Goal: Task Accomplishment & Management: Use online tool/utility

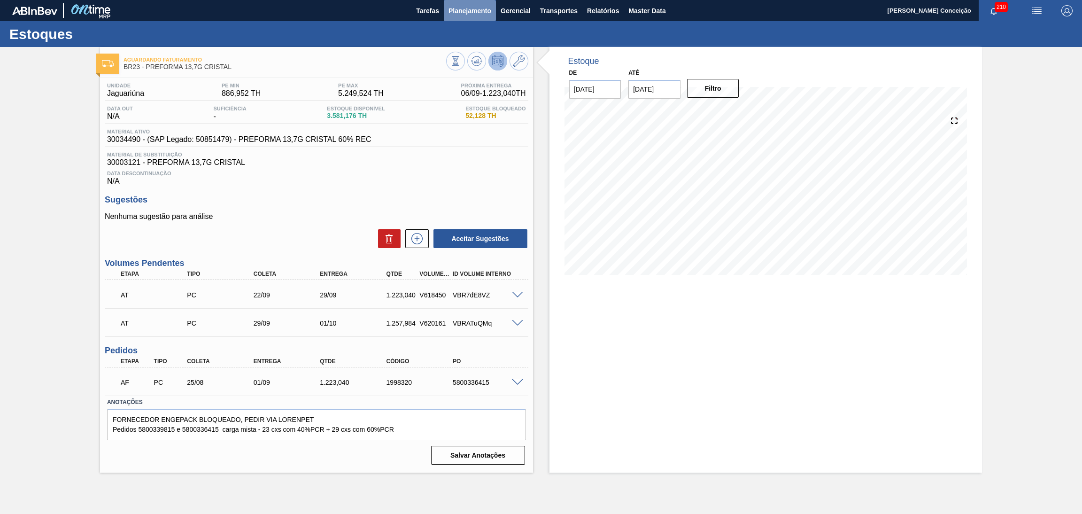
click at [467, 8] on span "Planejamento" at bounding box center [470, 10] width 43 height 11
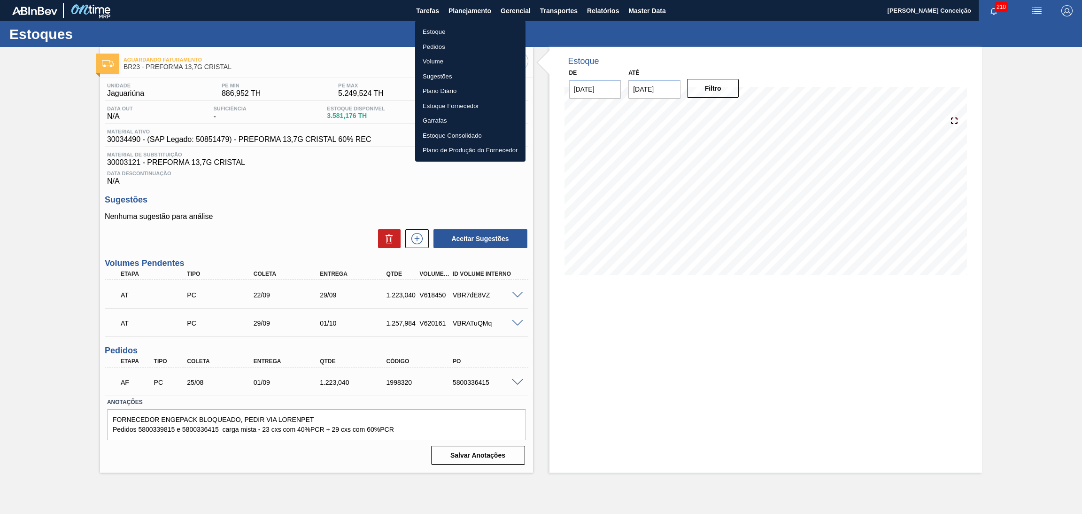
drag, startPoint x: 432, startPoint y: 34, endPoint x: 441, endPoint y: 42, distance: 12.0
click at [432, 34] on li "Estoque" at bounding box center [470, 31] width 110 height 15
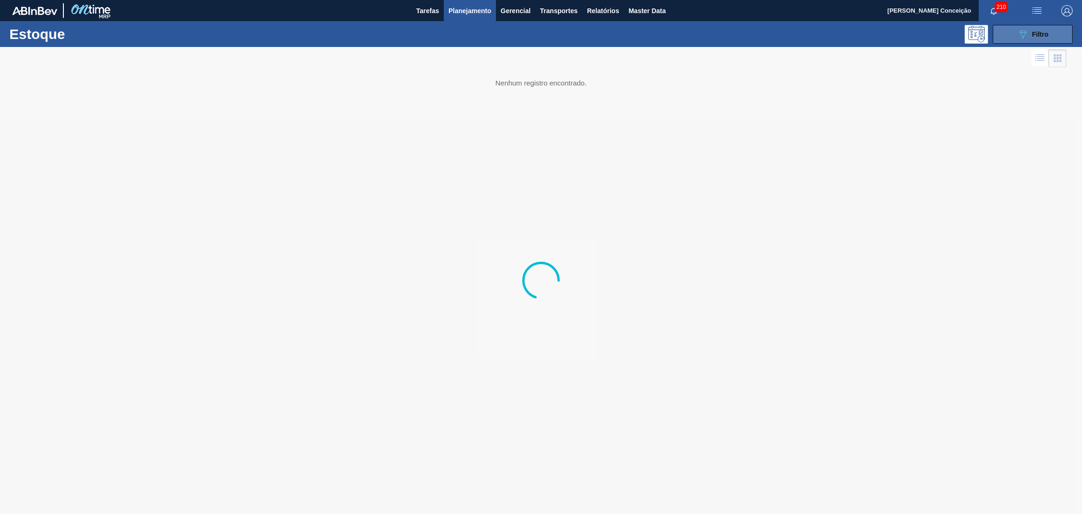
click at [1052, 35] on button "089F7B8B-B2A5-4AFE-B5C0-19BA573D28AC Filtro" at bounding box center [1033, 34] width 80 height 19
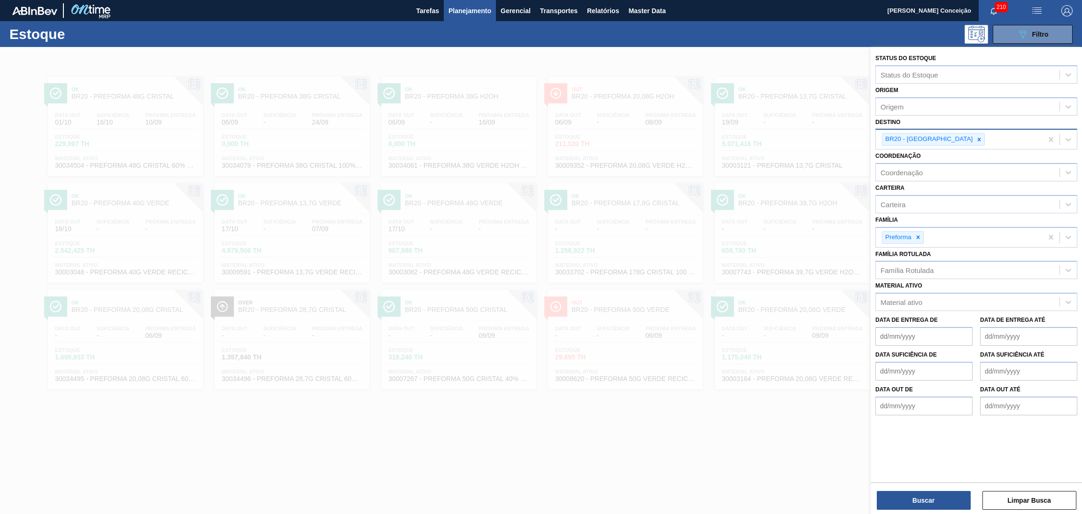
click at [974, 142] on div at bounding box center [979, 139] width 10 height 12
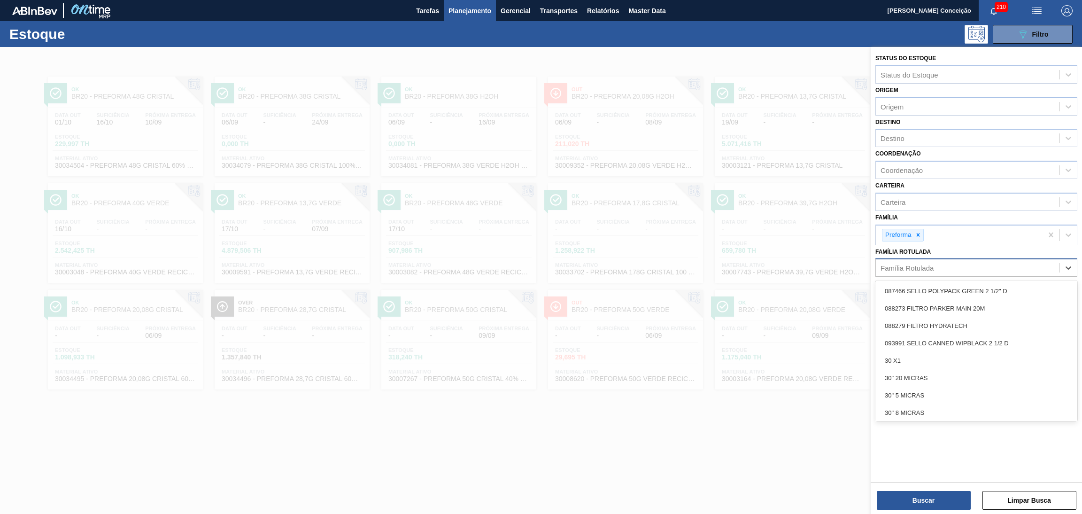
click at [896, 270] on div "Família Rotulada" at bounding box center [968, 268] width 184 height 14
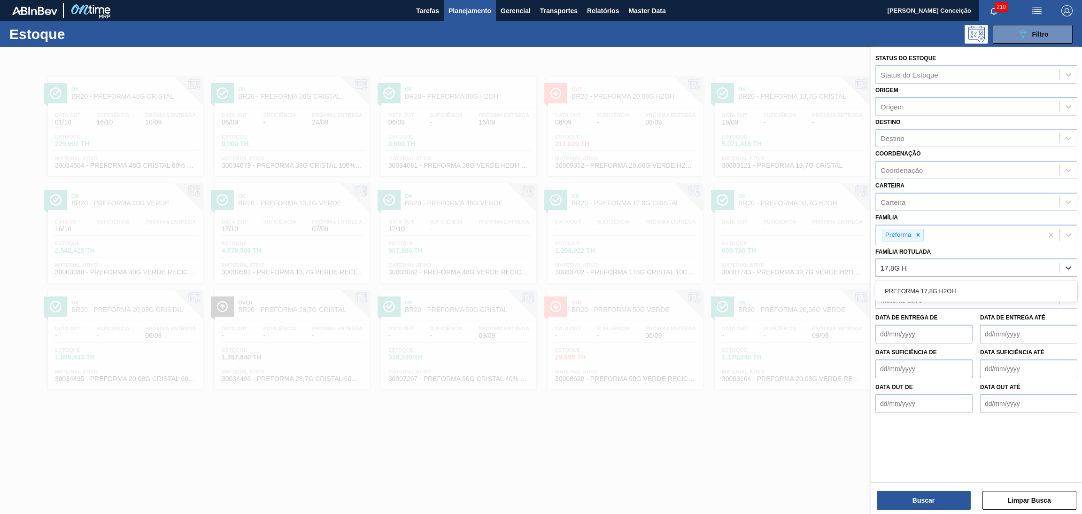
type Rotulada "17,8G H2"
click at [928, 283] on div "PREFORMA 17,8G H2OH" at bounding box center [977, 290] width 202 height 17
click at [897, 496] on button "Buscar" at bounding box center [924, 500] width 94 height 19
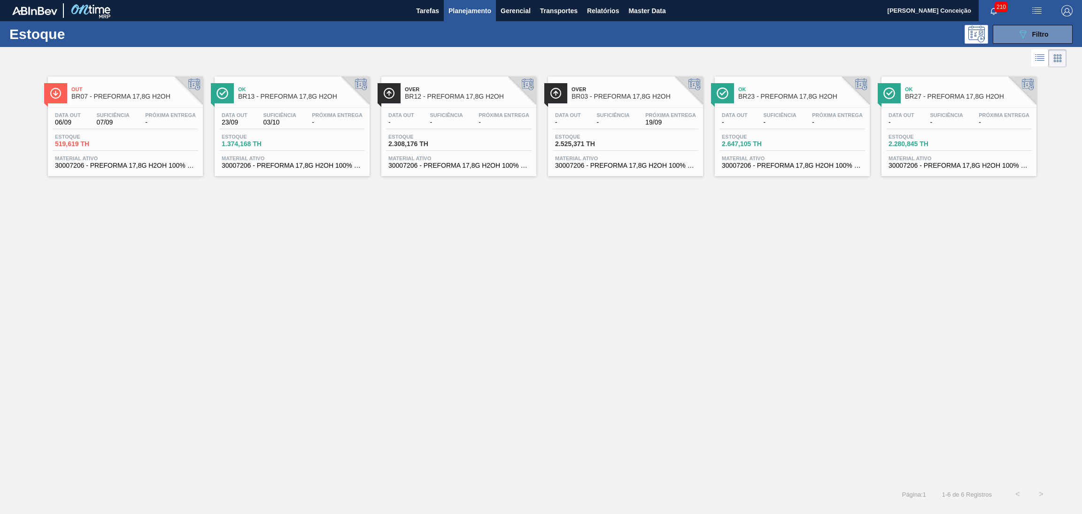
click at [280, 170] on div "Data [DATE] Suficiência 03/10 Próxima Entrega - Estoque 1.374,168 TH Material a…" at bounding box center [292, 140] width 155 height 64
click at [228, 356] on div "Out BR07 - PREFORMA 17,8G H2OH Data [DATE] Suficiência 07/09 Próxima Entrega - …" at bounding box center [541, 276] width 1082 height 413
click at [278, 153] on div "Data [DATE] Suficiência 03/10 Próxima Entrega - Estoque 1.374,168 TH Material a…" at bounding box center [292, 140] width 155 height 64
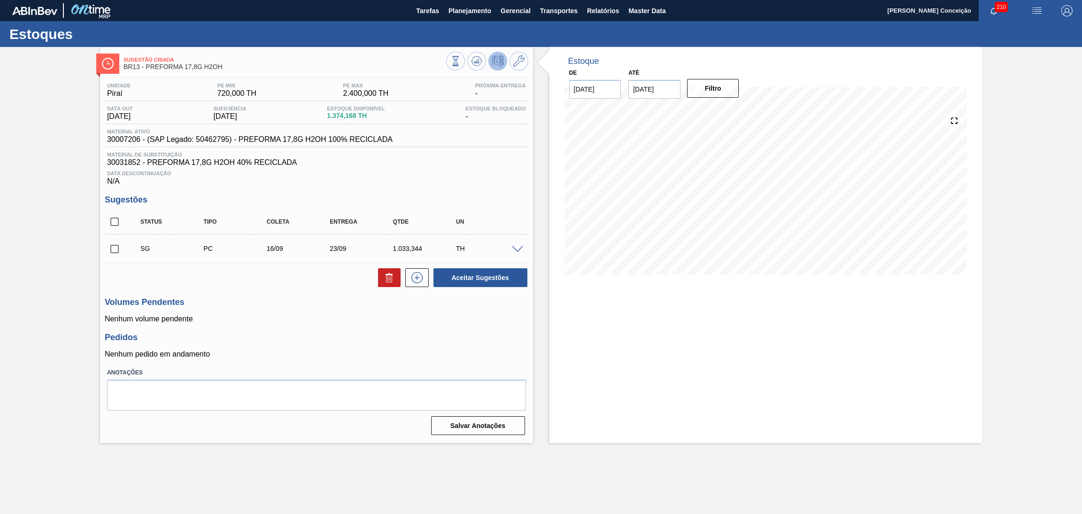
click at [273, 319] on p "Nenhum volume pendente" at bounding box center [317, 319] width 424 height 8
click at [469, 57] on button at bounding box center [476, 61] width 19 height 19
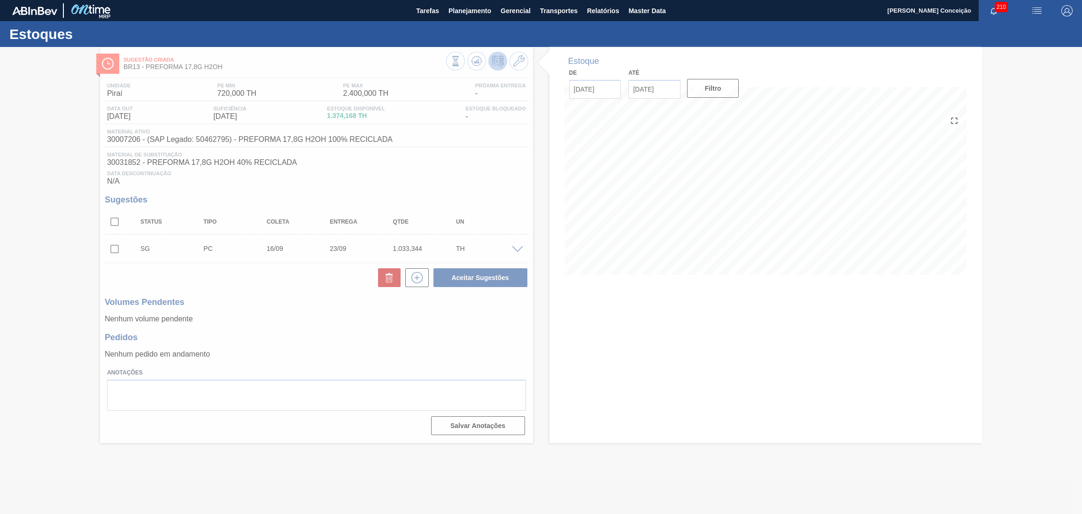
click at [313, 280] on div at bounding box center [541, 280] width 1082 height 467
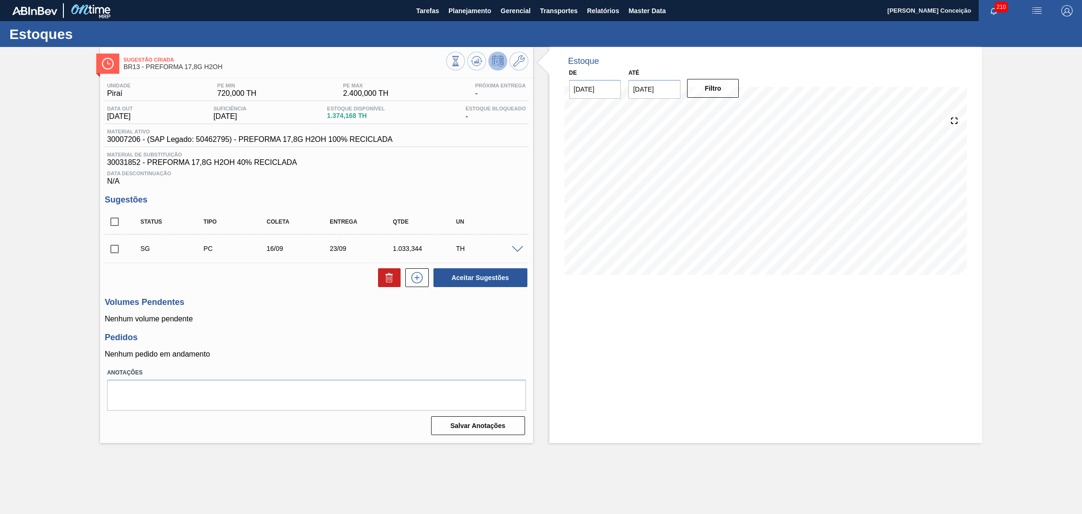
click at [545, 131] on div "Estoque De [DATE] Até [DATE] Filtro" at bounding box center [758, 245] width 450 height 396
click at [480, 58] on icon at bounding box center [476, 60] width 11 height 11
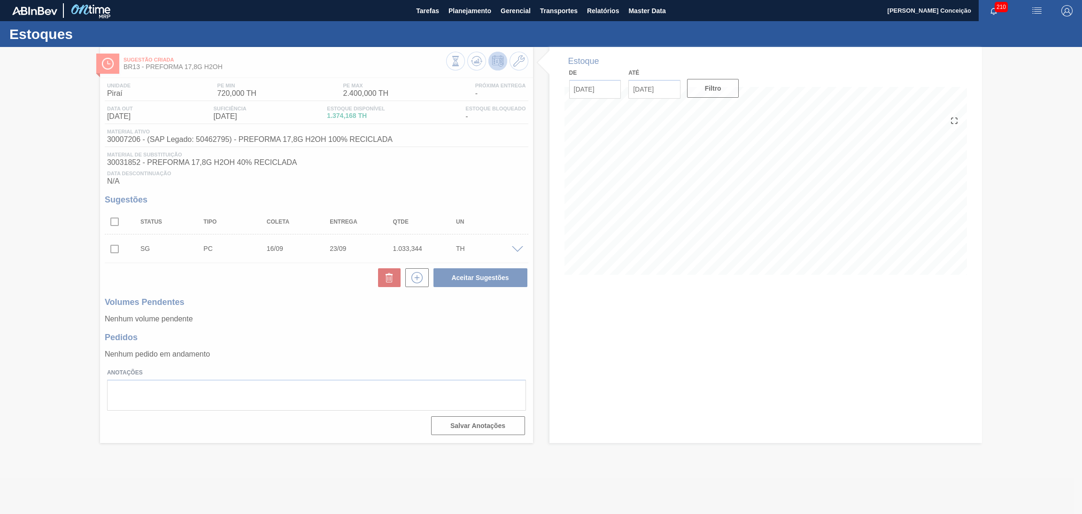
click at [325, 317] on div at bounding box center [541, 280] width 1082 height 467
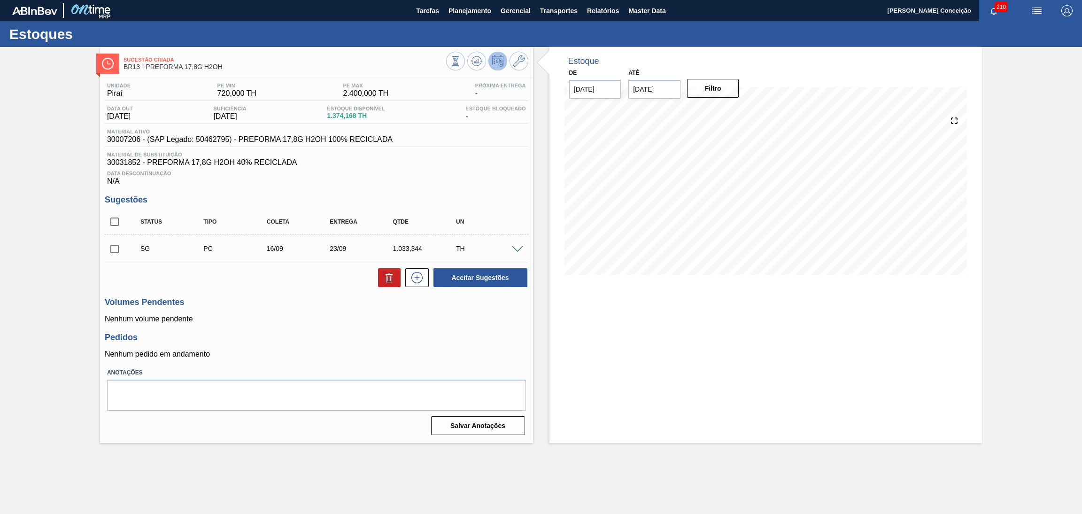
drag, startPoint x: 324, startPoint y: 317, endPoint x: 627, endPoint y: 377, distance: 309.5
click at [627, 377] on div "Estoque De [DATE] Até [DATE] Filtro 06/09 Projeção de Estoque 1,374.168 [DOMAIN…" at bounding box center [766, 245] width 433 height 396
click at [531, 168] on div "Unidade Piraí PE MIN 720,000 TH PE MAX 2.400,000 TH Próxima Entrega - Data out …" at bounding box center [316, 258] width 433 height 360
click at [477, 52] on button at bounding box center [476, 61] width 19 height 19
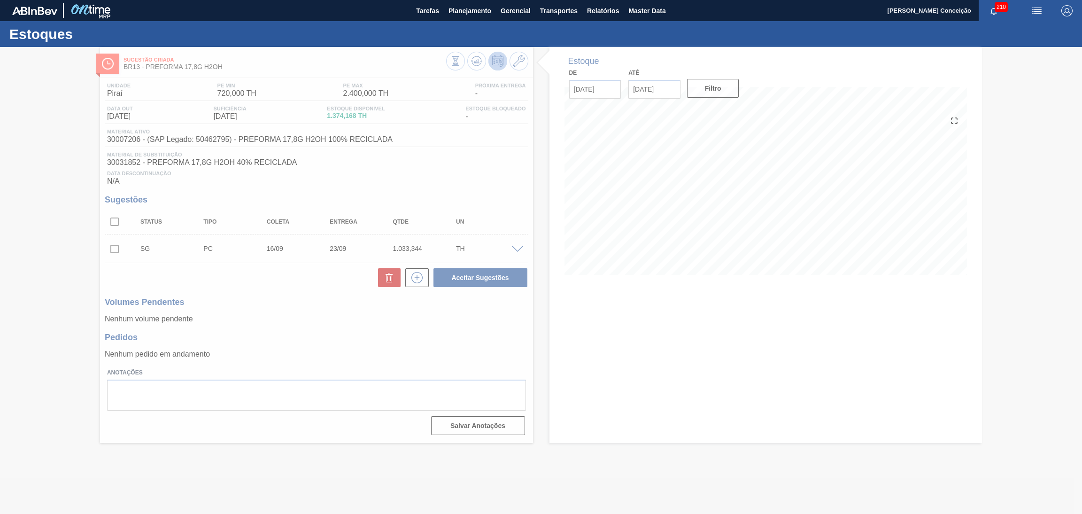
click at [450, 313] on div at bounding box center [541, 280] width 1082 height 467
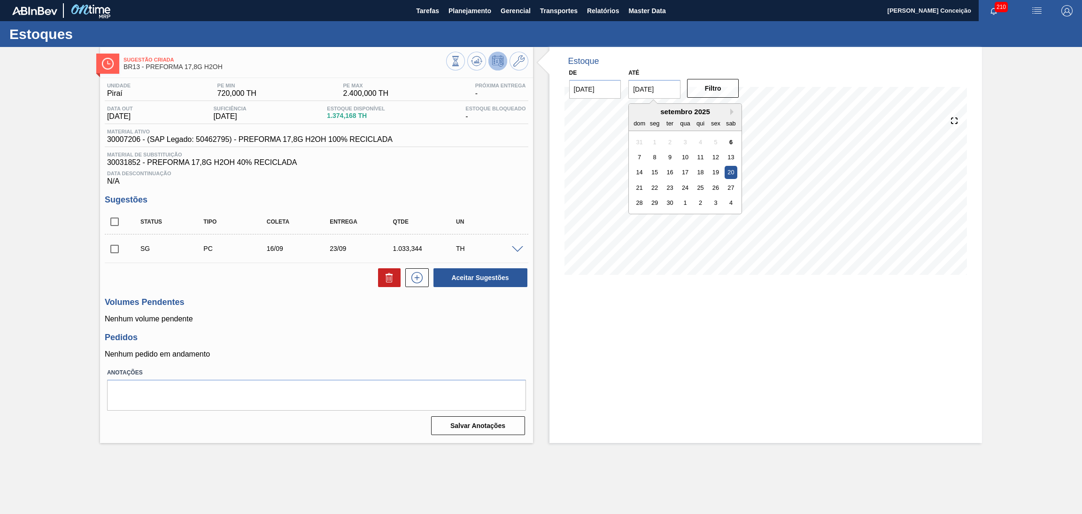
drag, startPoint x: 664, startPoint y: 92, endPoint x: 553, endPoint y: 90, distance: 110.4
click at [590, 84] on div "De [DATE] Até [DATE] Next Month [DATE] dom seg ter qua qui sex sab 31 1 2 3 4 5…" at bounding box center [655, 82] width 188 height 32
type input "[DATE]"
click at [705, 90] on button "Filtro" at bounding box center [713, 88] width 52 height 19
click at [518, 249] on span at bounding box center [517, 249] width 11 height 7
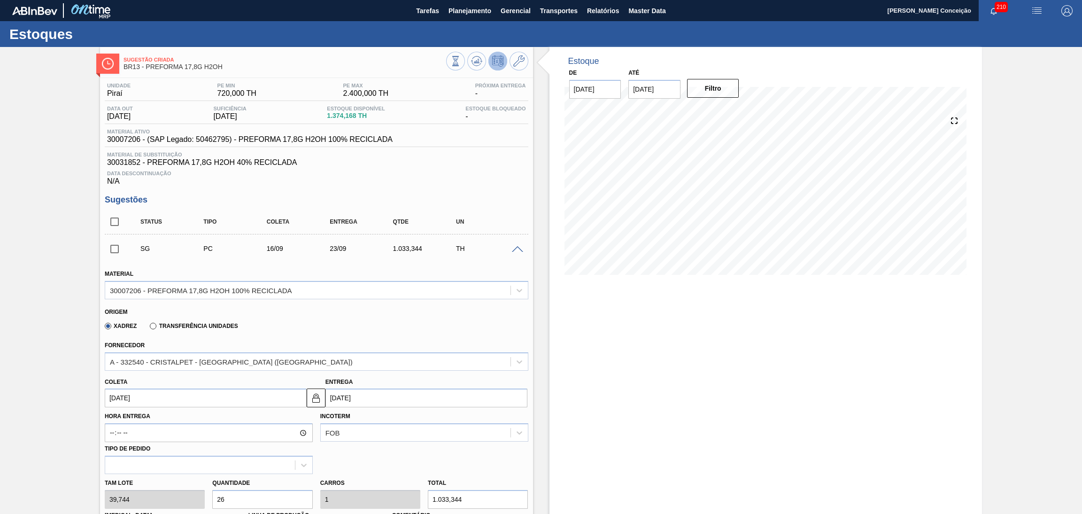
click at [171, 396] on input "[DATE]" at bounding box center [206, 397] width 202 height 19
click at [181, 319] on div "11" at bounding box center [177, 324] width 13 height 13
type input "[DATE]"
click at [205, 398] on input "[DATE]" at bounding box center [206, 397] width 202 height 19
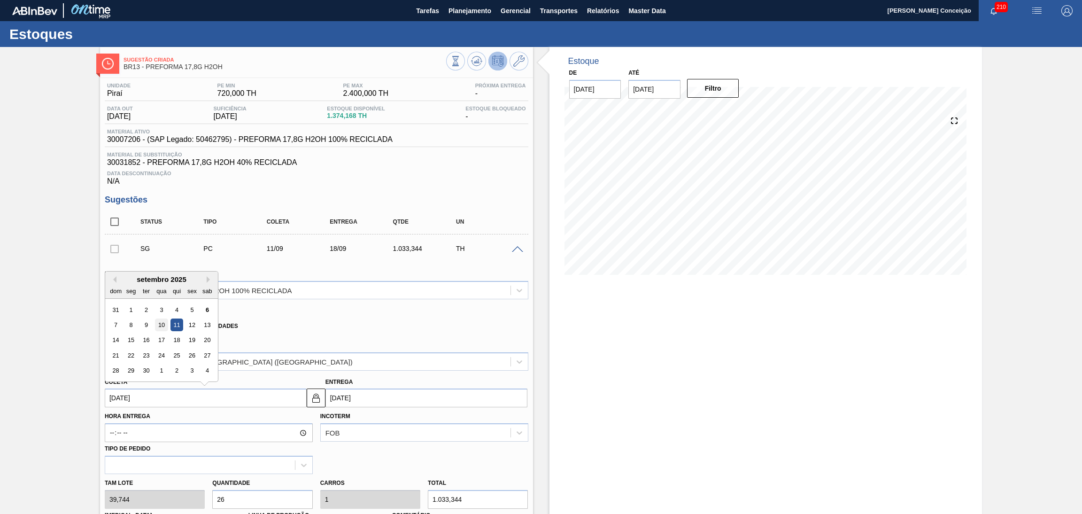
click at [164, 322] on div "10" at bounding box center [161, 324] width 13 height 13
type input "[DATE]"
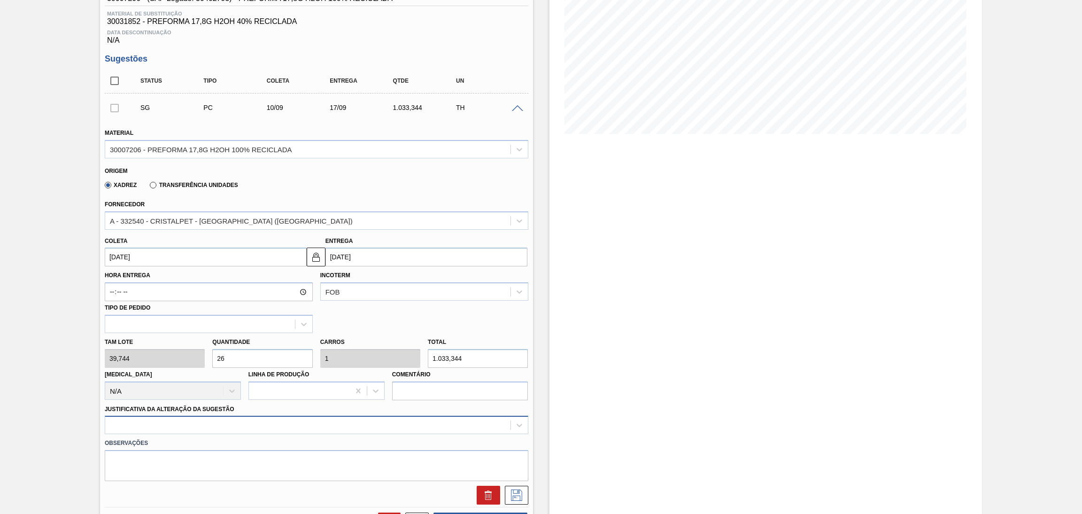
click at [293, 428] on div at bounding box center [317, 425] width 424 height 18
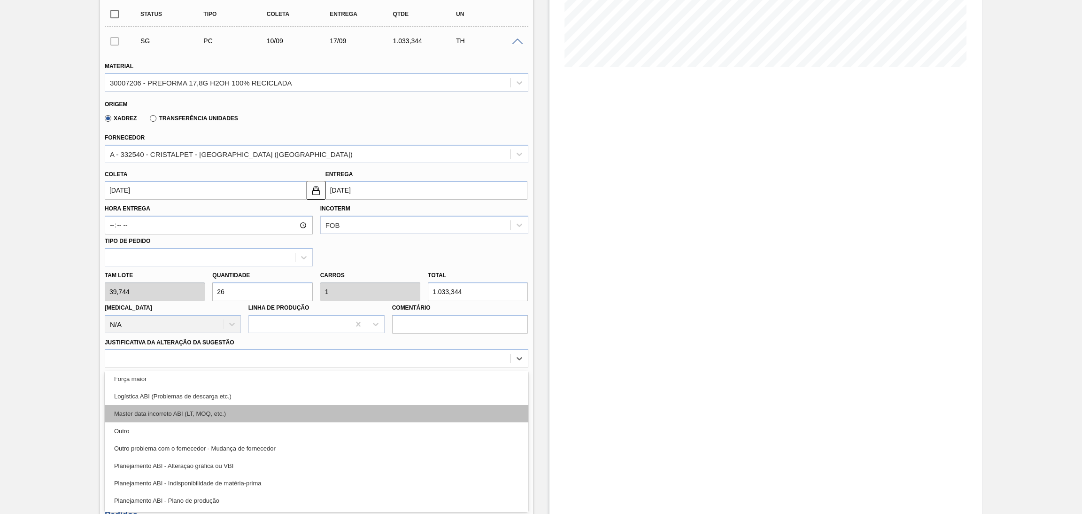
scroll to position [70, 0]
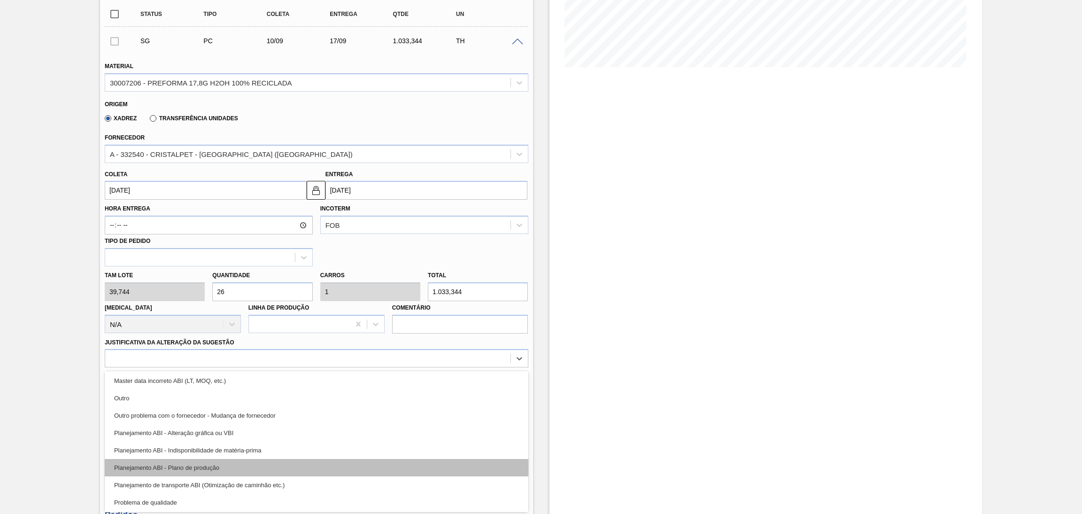
click at [278, 463] on div "Planejamento ABI - Plano de produção" at bounding box center [317, 467] width 424 height 17
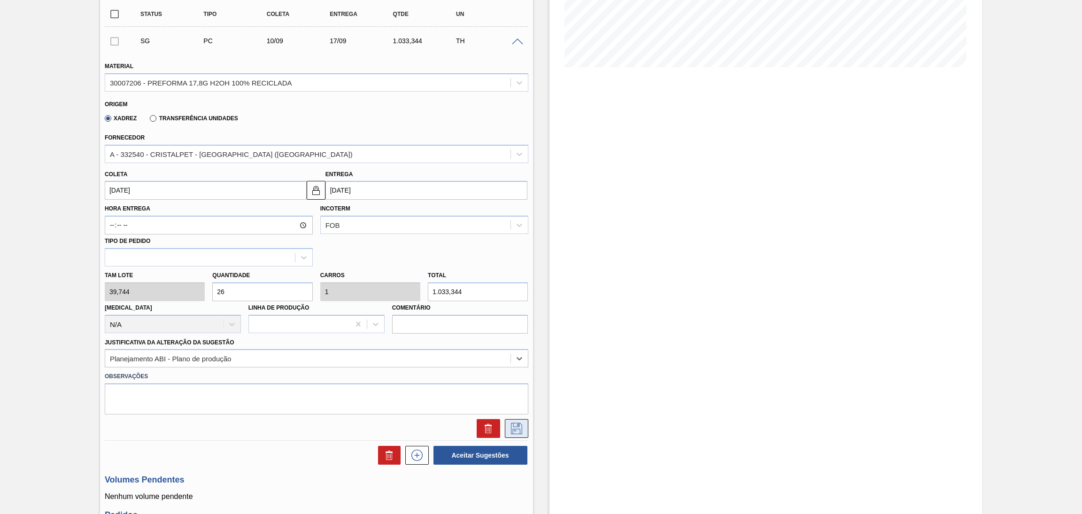
click at [505, 434] on button at bounding box center [516, 428] width 23 height 19
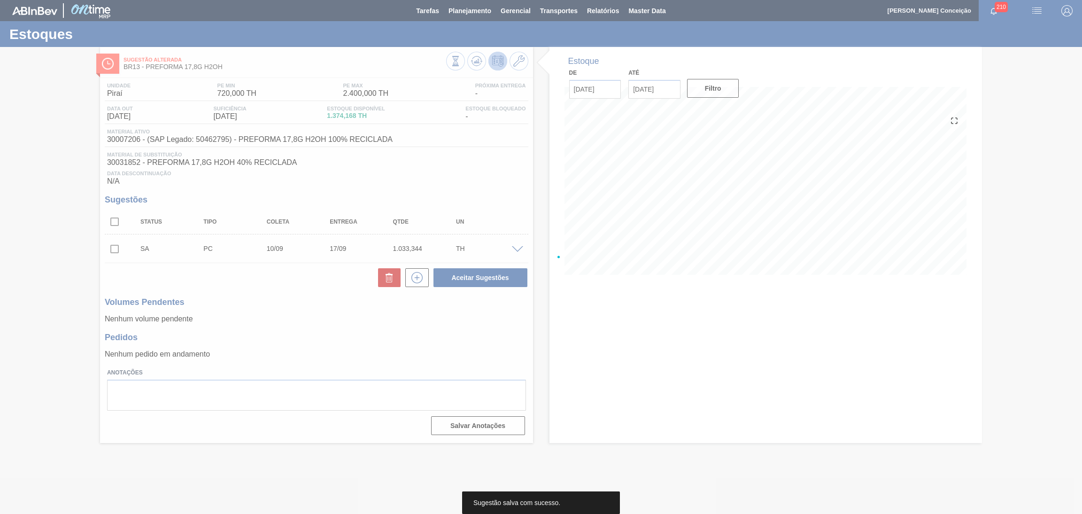
scroll to position [0, 0]
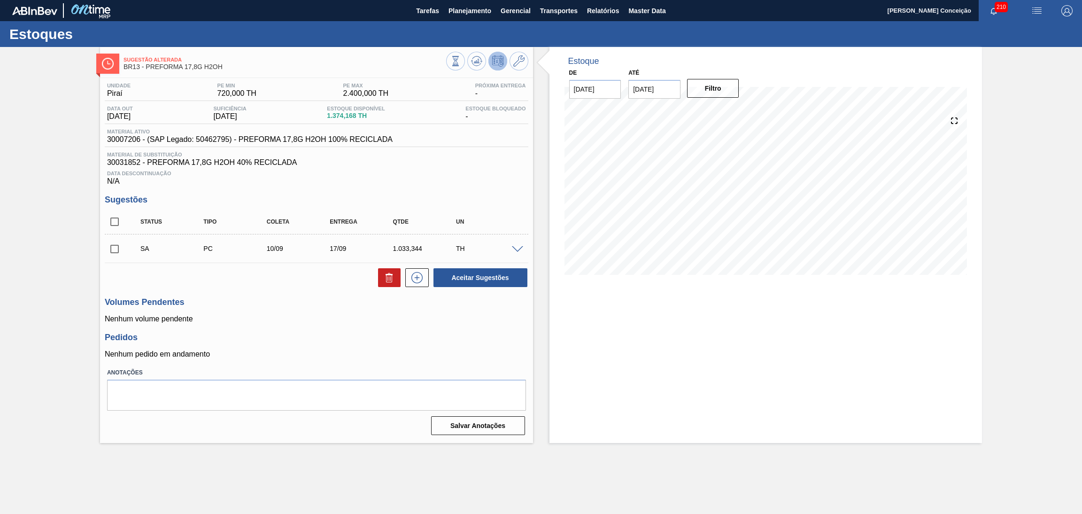
click at [116, 240] on input "checkbox" at bounding box center [115, 249] width 20 height 20
click at [464, 280] on button "Aceitar Sugestões" at bounding box center [481, 277] width 94 height 19
checkbox input "false"
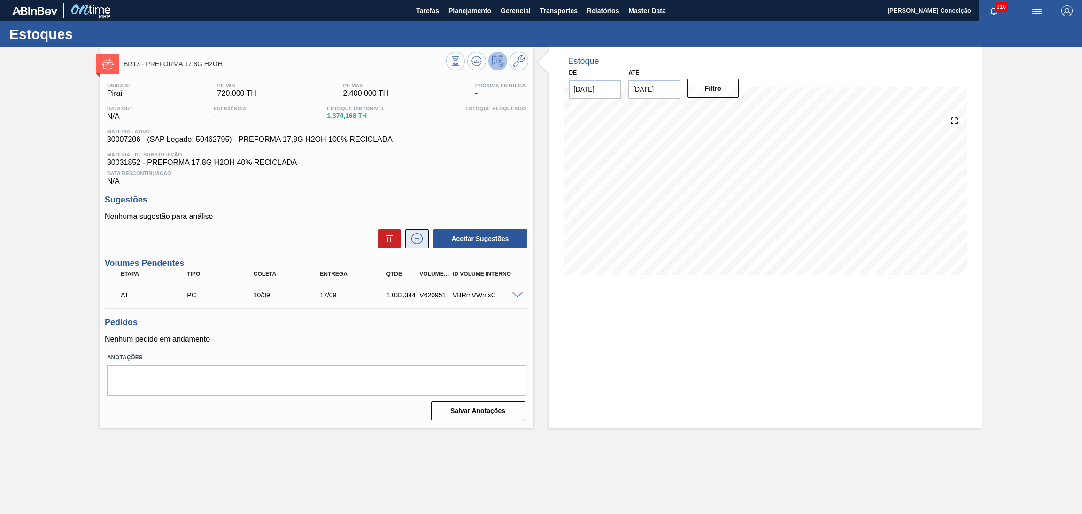
click at [420, 244] on button at bounding box center [416, 238] width 23 height 19
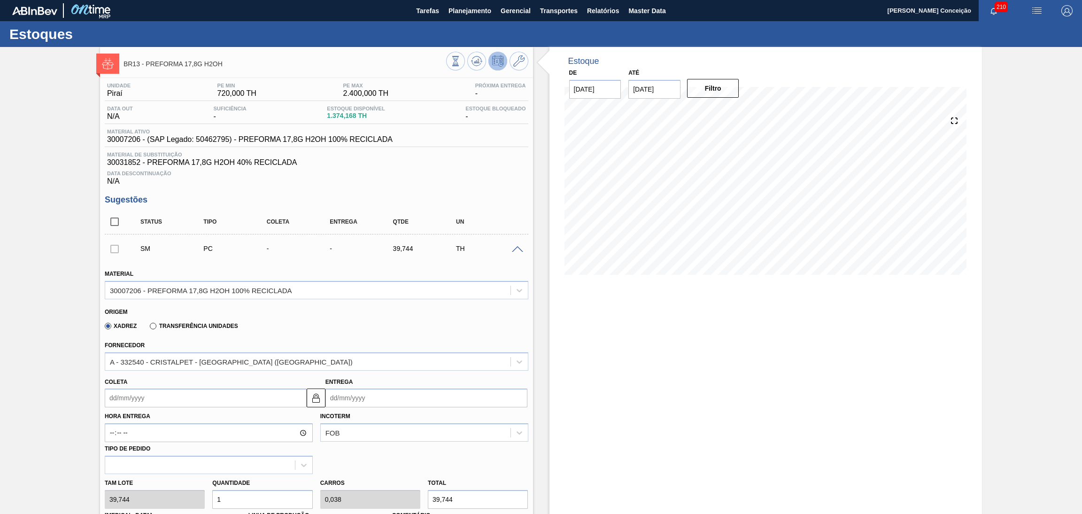
click at [546, 325] on div "Estoque De [DATE] Até [DATE] Filtro 11/09 Projeção de Estoque 1,374.168 [DOMAIN…" at bounding box center [758, 449] width 450 height 805
click at [515, 249] on span at bounding box center [517, 249] width 11 height 7
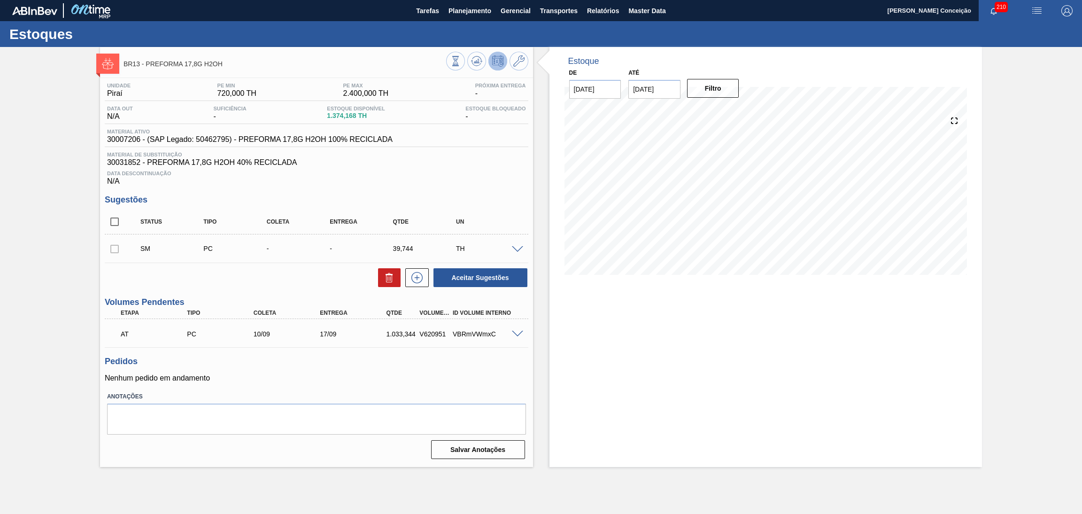
click at [550, 346] on div "Estoque De [DATE] Até [DATE] Filtro 11/09 Projeção de Estoque 1,374.168 [DOMAIN…" at bounding box center [766, 257] width 433 height 420
click at [518, 247] on span at bounding box center [517, 249] width 11 height 7
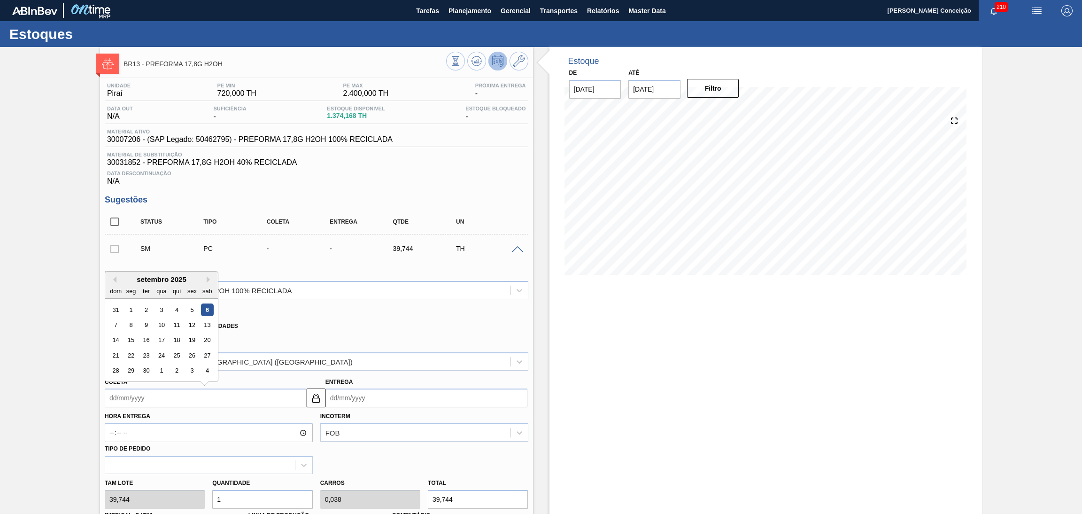
click at [153, 398] on input "Coleta" at bounding box center [206, 397] width 202 height 19
click at [194, 322] on div "12" at bounding box center [192, 324] width 13 height 13
type input "[DATE]"
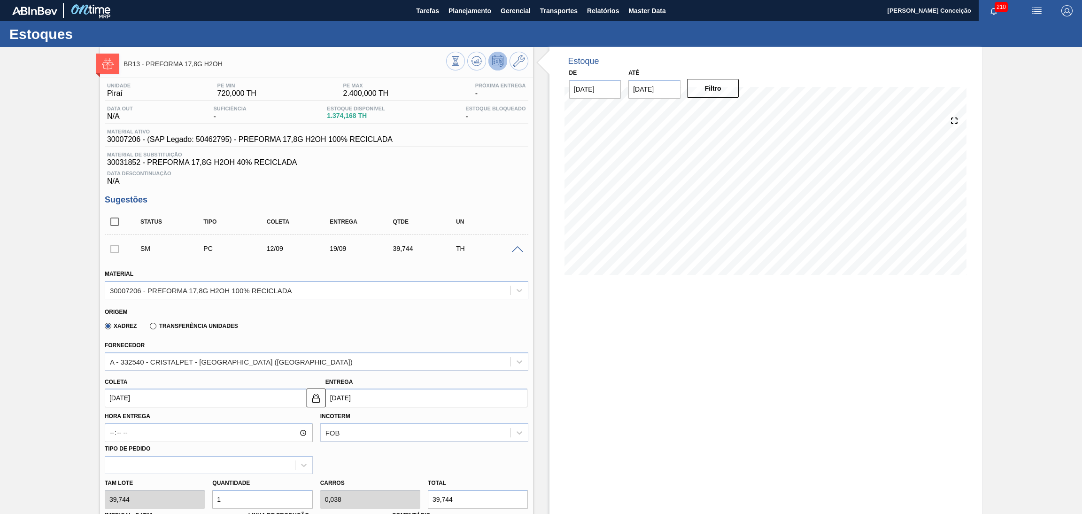
click at [169, 396] on input "[DATE]" at bounding box center [206, 397] width 202 height 19
click at [129, 341] on div "15" at bounding box center [130, 340] width 13 height 13
type input "[DATE]"
click at [181, 401] on input "[DATE]" at bounding box center [206, 397] width 202 height 19
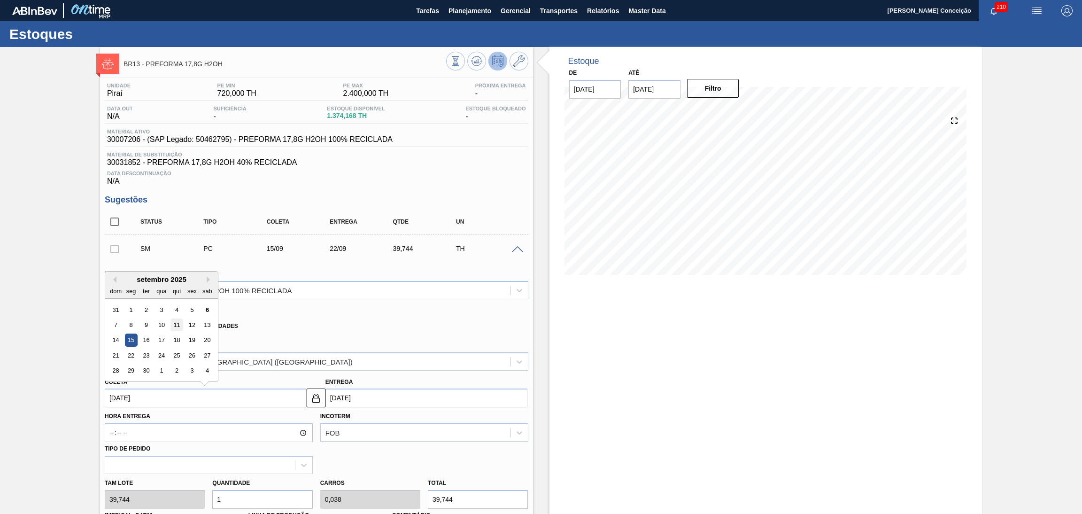
click at [177, 325] on div "11" at bounding box center [177, 324] width 13 height 13
type input "[DATE]"
drag, startPoint x: 249, startPoint y: 492, endPoint x: 64, endPoint y: 479, distance: 185.1
click at [108, 475] on div "Tam lote 39,744 Quantidade 1 Carros 0,038 Total 39,744 [MEDICAL_DATA] N/A Linha…" at bounding box center [316, 507] width 431 height 67
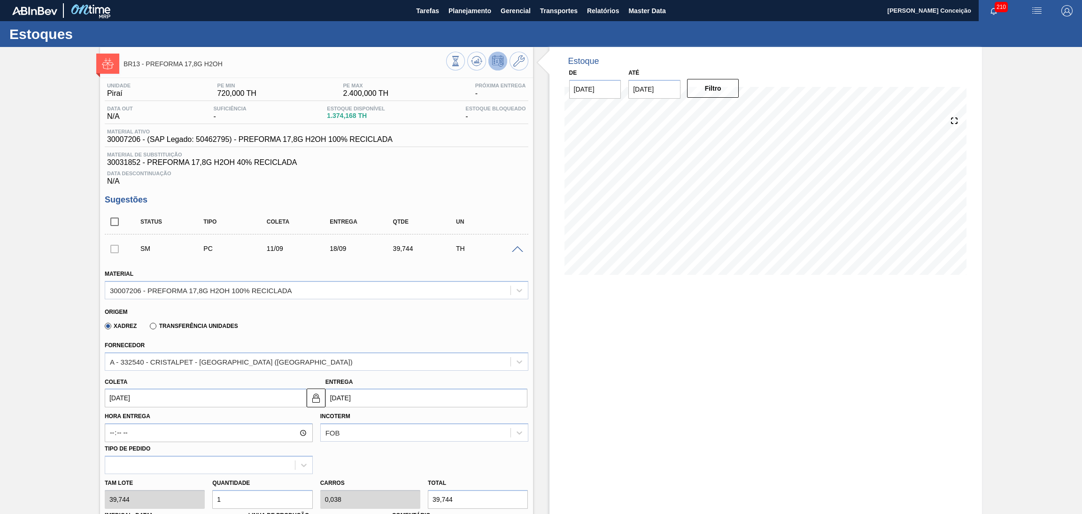
type input "2"
type input "0,077"
type input "79,488"
type input "26"
type input "1"
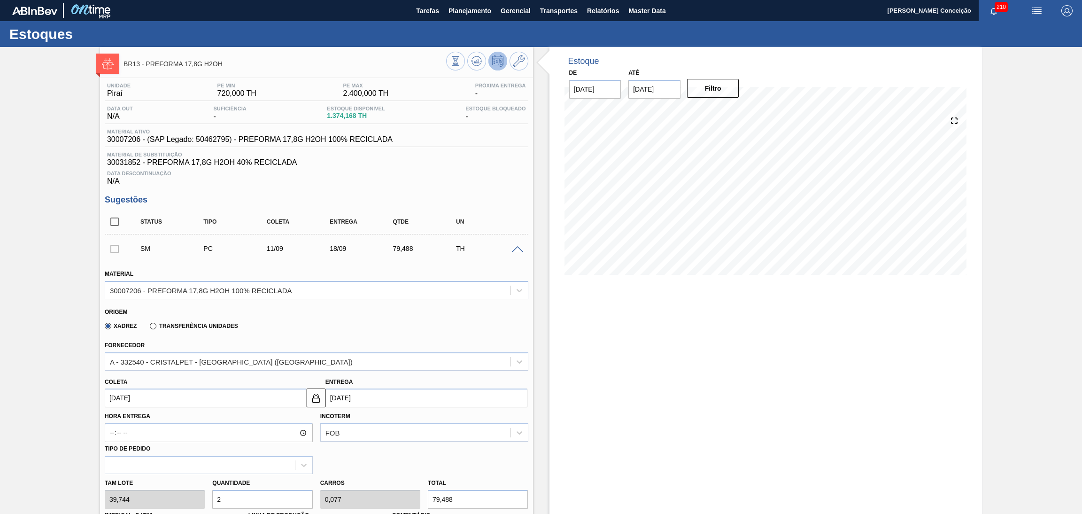
type input "1.033,344"
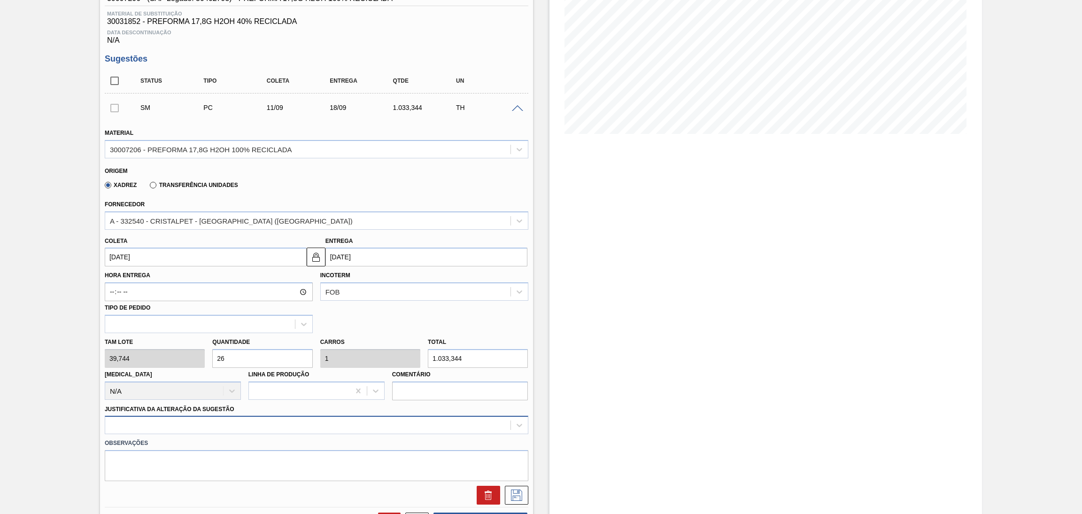
type input "26"
click at [266, 420] on div "option Força maior focused, 3 of 18. 18 results available. Use Up and Down to c…" at bounding box center [317, 425] width 424 height 18
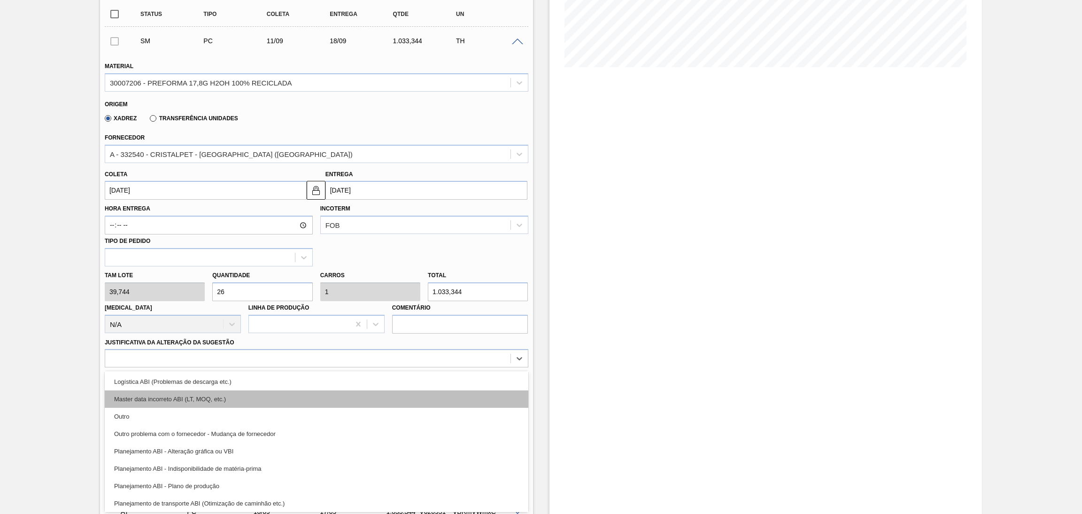
scroll to position [70, 0]
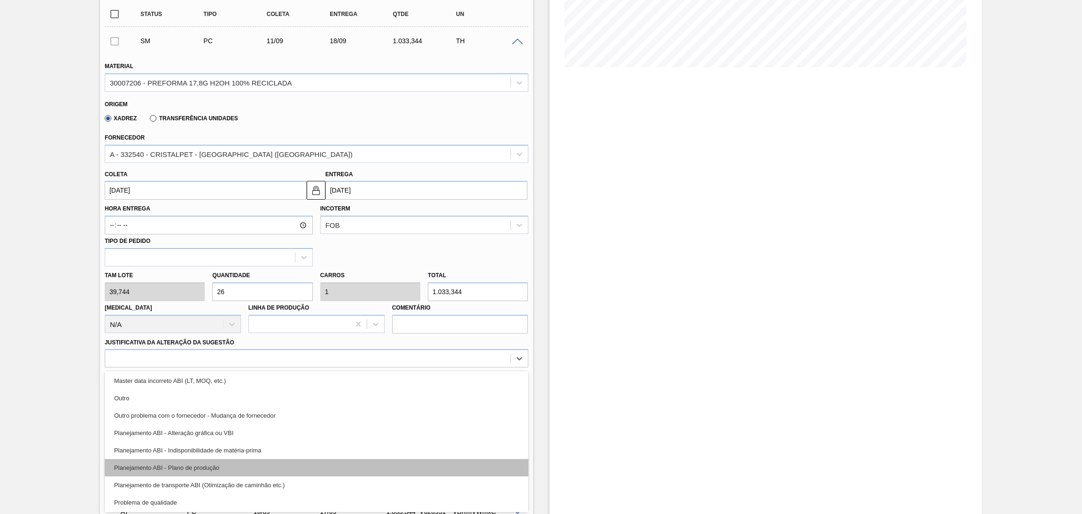
click at [216, 466] on div "Planejamento ABI - Plano de produção" at bounding box center [317, 467] width 424 height 17
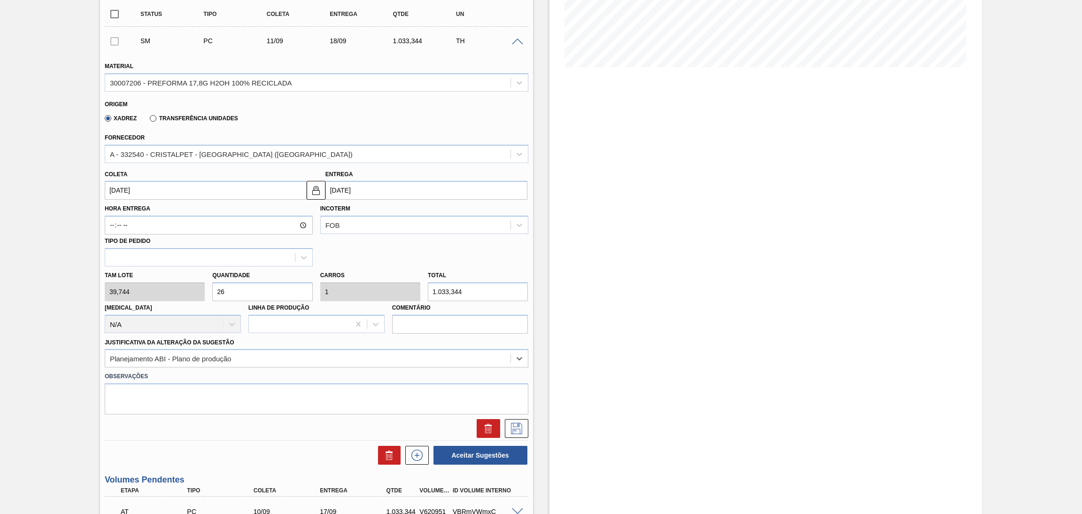
click at [513, 435] on div "SM PC 11/09 18/09 1.033,344 TH Material 30007206 - PREFORMA 17,8G H2OH 100% REC…" at bounding box center [317, 233] width 424 height 413
click at [515, 426] on icon at bounding box center [516, 428] width 15 height 11
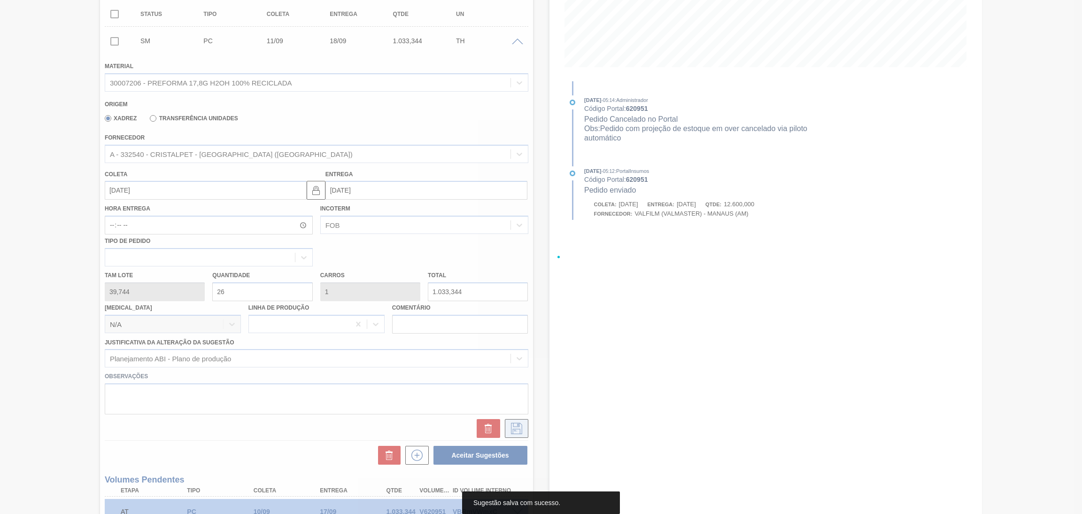
scroll to position [0, 0]
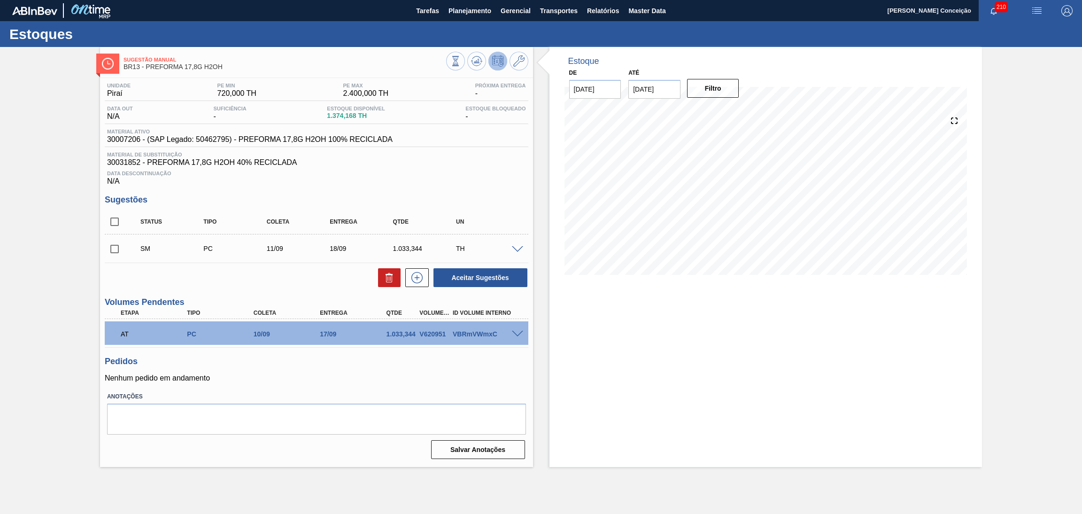
click at [619, 347] on div "Estoque De [DATE] Até [DATE] Filtro 06/09 Projeção de Estoque 1,374.168 [DOMAIN…" at bounding box center [766, 257] width 433 height 420
click at [517, 251] on span at bounding box center [517, 249] width 11 height 7
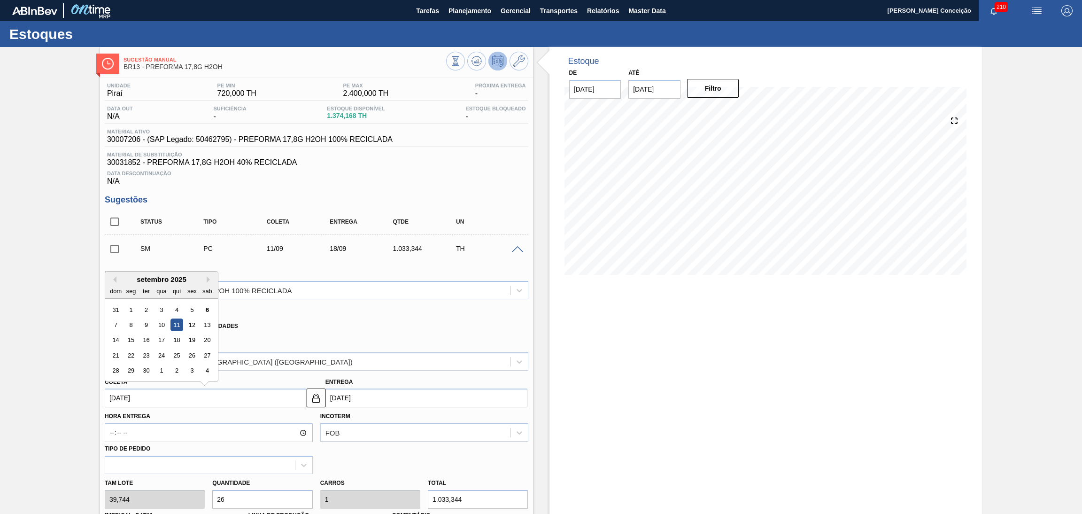
click at [191, 398] on input "[DATE]" at bounding box center [206, 397] width 202 height 19
click at [135, 335] on div "15" at bounding box center [130, 340] width 13 height 13
type input "[DATE]"
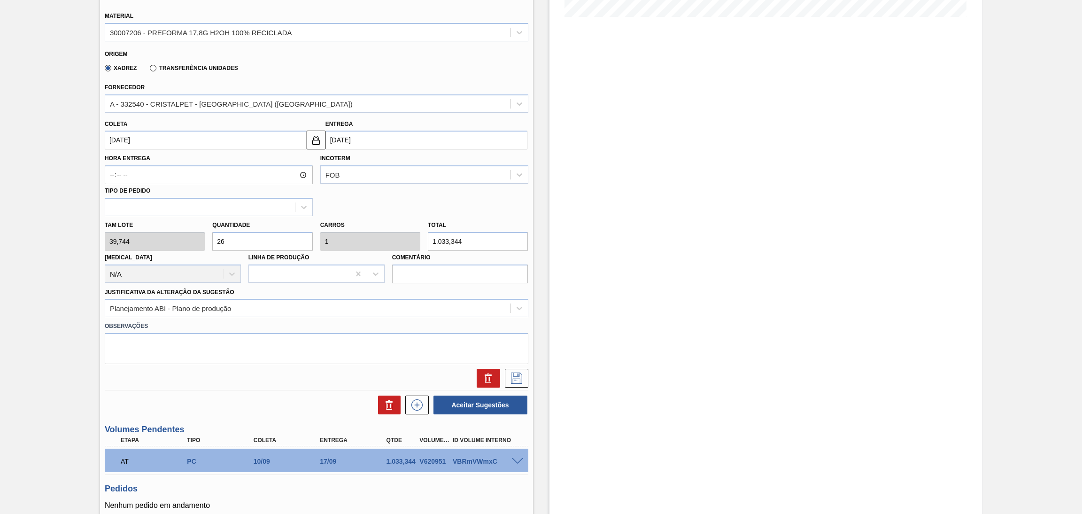
scroll to position [282, 0]
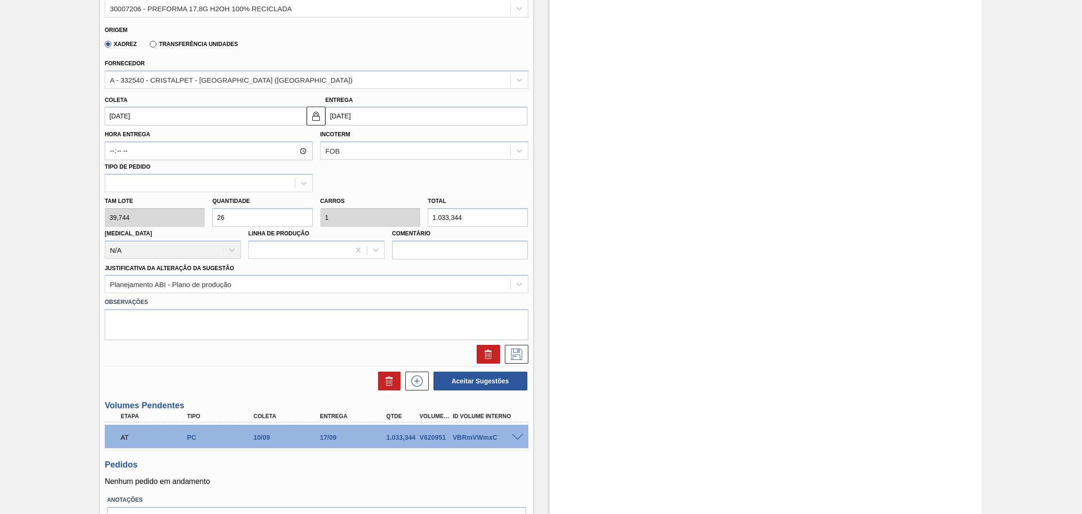
click at [603, 338] on div "Estoque De [DATE] Até [DATE] Filtro 21/09 Projeção de Estoque 3,040.86 [DOMAIN_…" at bounding box center [766, 167] width 433 height 805
click at [515, 355] on icon at bounding box center [516, 354] width 15 height 11
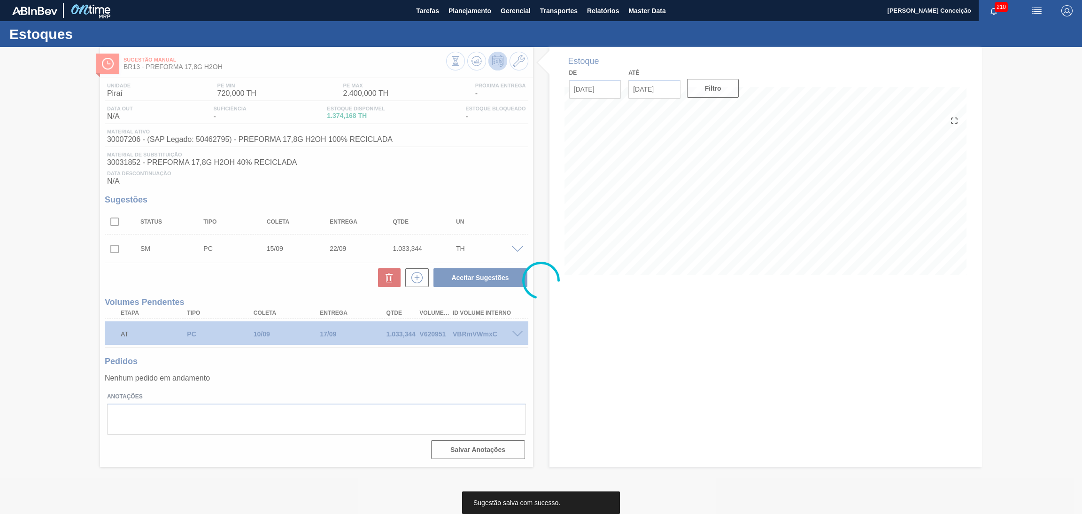
scroll to position [0, 0]
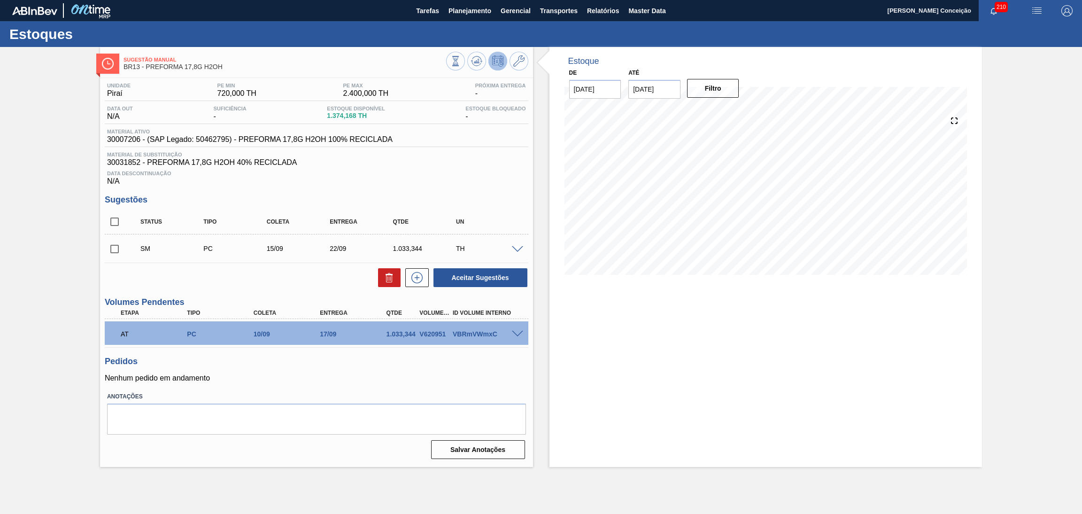
click at [295, 265] on div "Status Tipo Coleta Entrega Qtde UN SM PC 15/09 22/09 1.033,344 TH Material 3000…" at bounding box center [317, 249] width 424 height 78
click at [520, 249] on span at bounding box center [517, 249] width 11 height 7
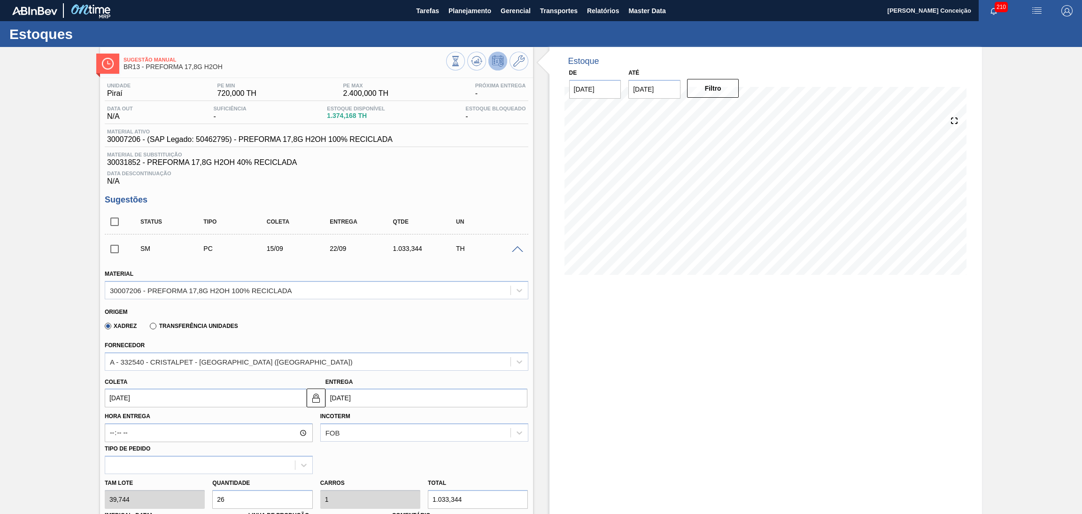
click at [129, 402] on input "[DATE]" at bounding box center [206, 397] width 202 height 19
click at [194, 327] on div "12" at bounding box center [192, 324] width 13 height 13
type input "[DATE]"
click at [618, 322] on div "Estoque De [DATE] Até [DATE] Filtro 19/09 Projeção de Estoque 2,007.516 [DOMAIN…" at bounding box center [766, 449] width 433 height 805
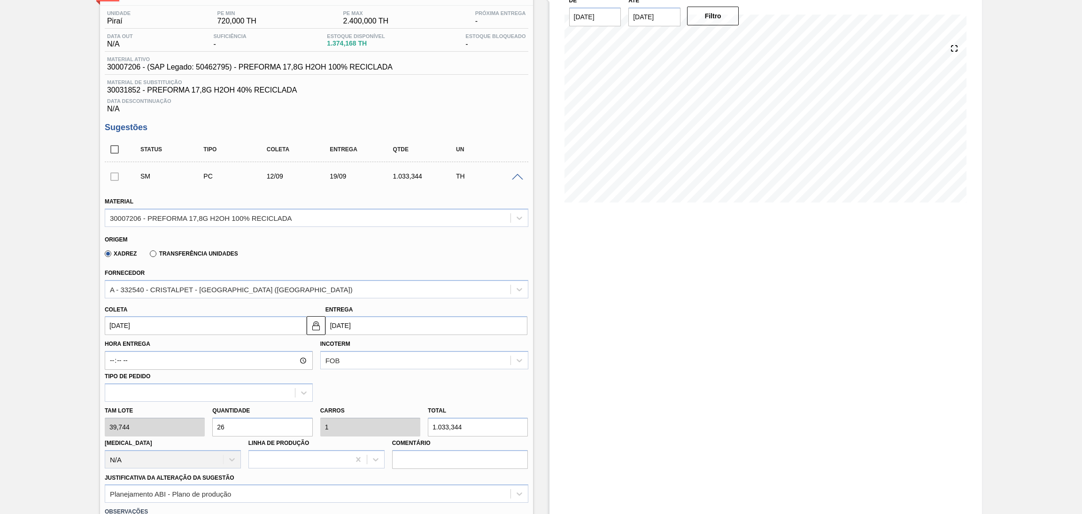
scroll to position [282, 0]
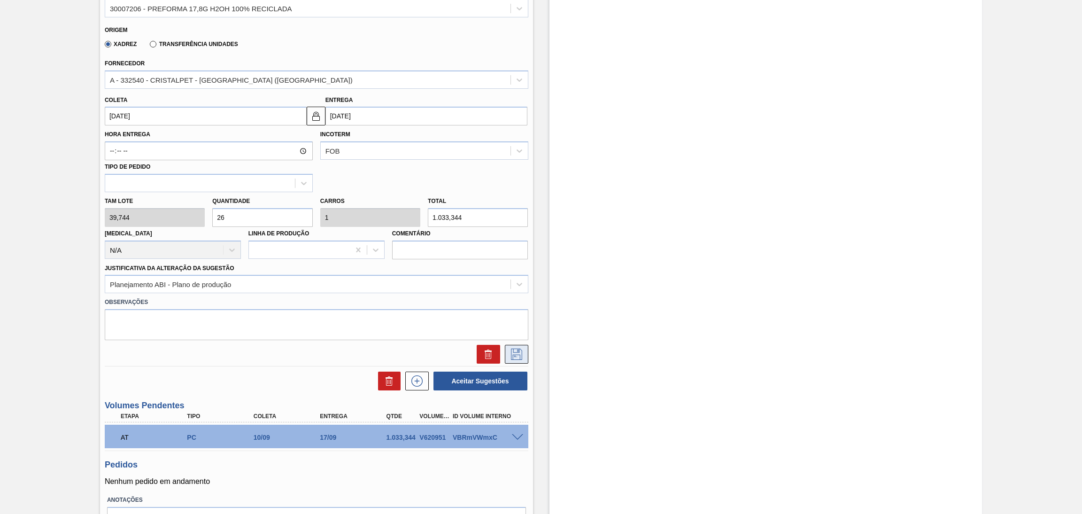
click at [512, 349] on icon at bounding box center [516, 354] width 15 height 11
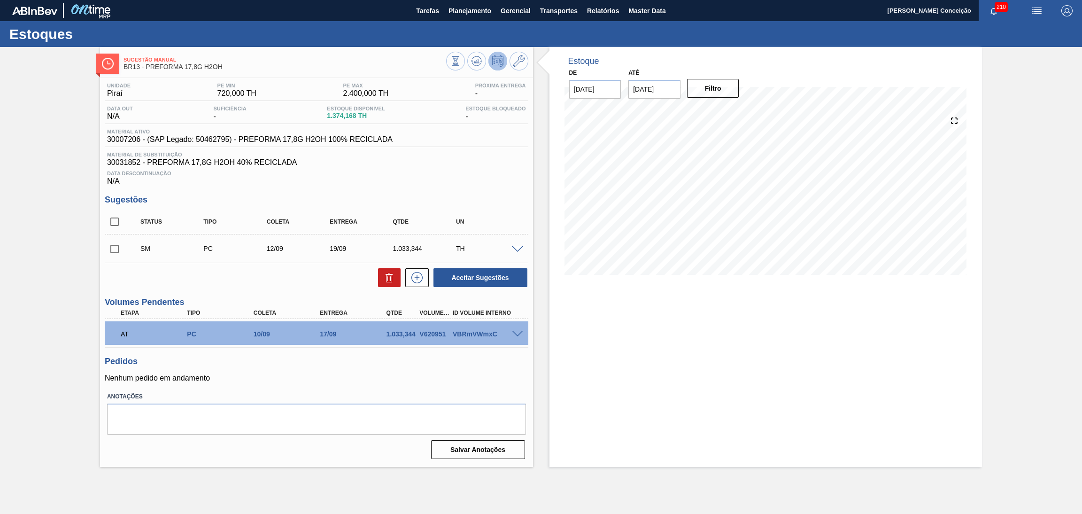
scroll to position [0, 0]
click at [619, 416] on div "Estoque De [DATE] Até [DATE] Filtro" at bounding box center [766, 257] width 433 height 420
click at [467, 13] on span "Planejamento" at bounding box center [470, 10] width 43 height 11
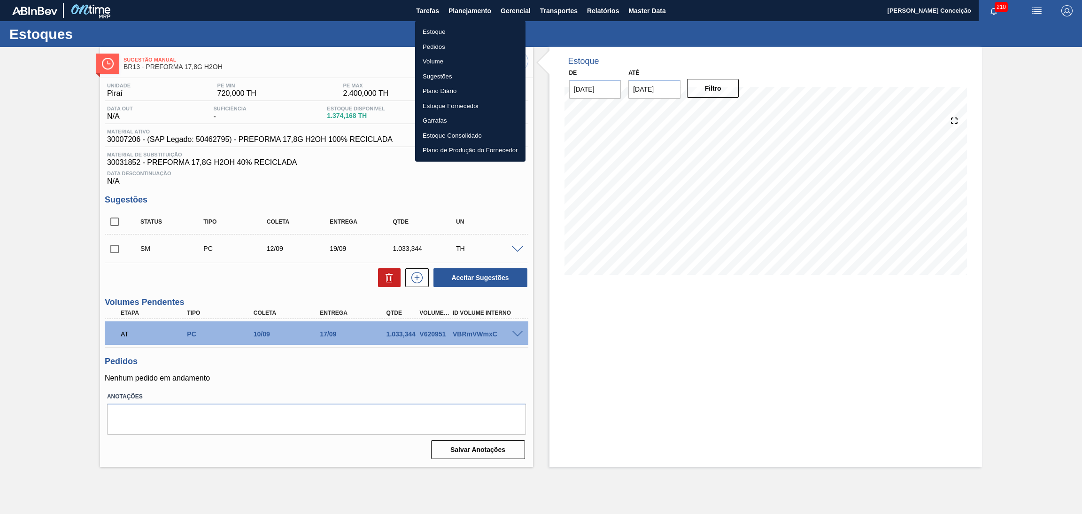
click at [445, 35] on li "Estoque" at bounding box center [470, 31] width 110 height 15
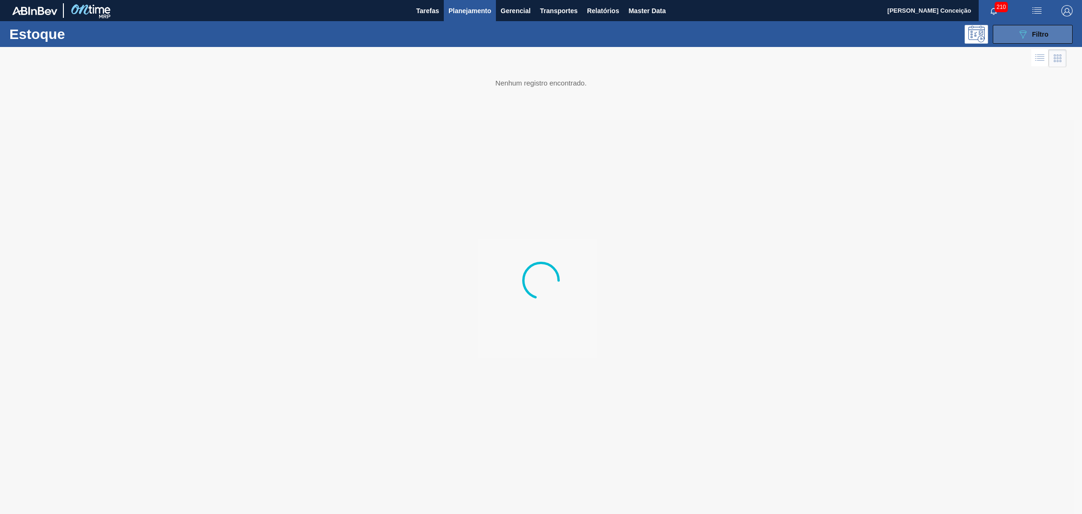
click at [1016, 40] on button "089F7B8B-B2A5-4AFE-B5C0-19BA573D28AC Filtro" at bounding box center [1033, 34] width 80 height 19
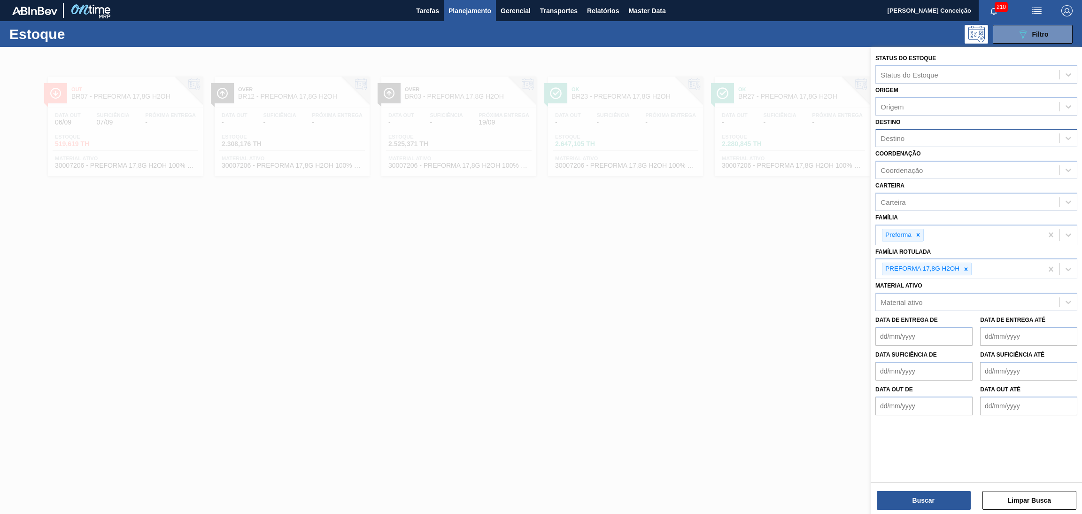
click at [906, 135] on div "Destino" at bounding box center [968, 139] width 184 height 14
type input "BR13"
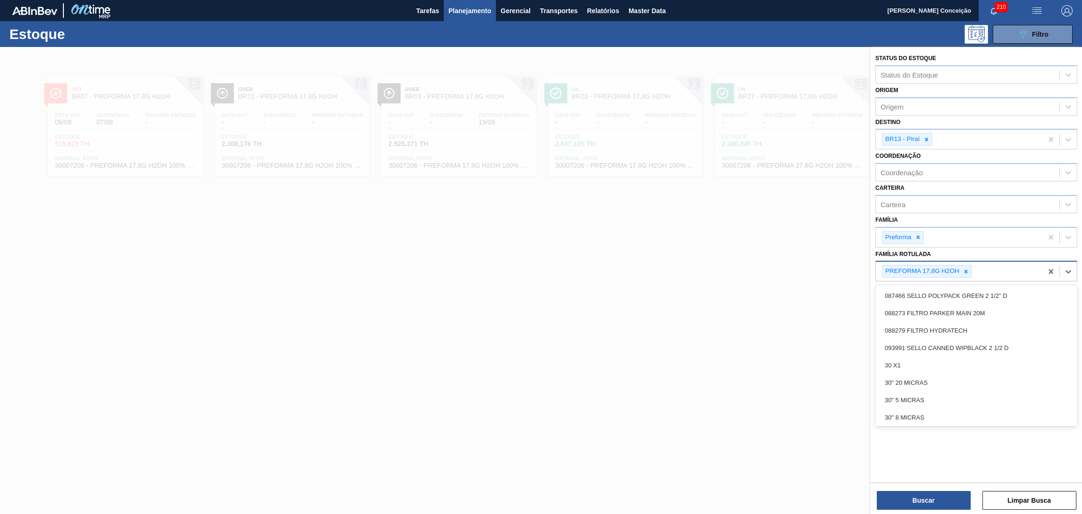
click at [999, 266] on div "PREFORMA 17,8G H2OH" at bounding box center [959, 271] width 167 height 19
type Rotulada "20,"
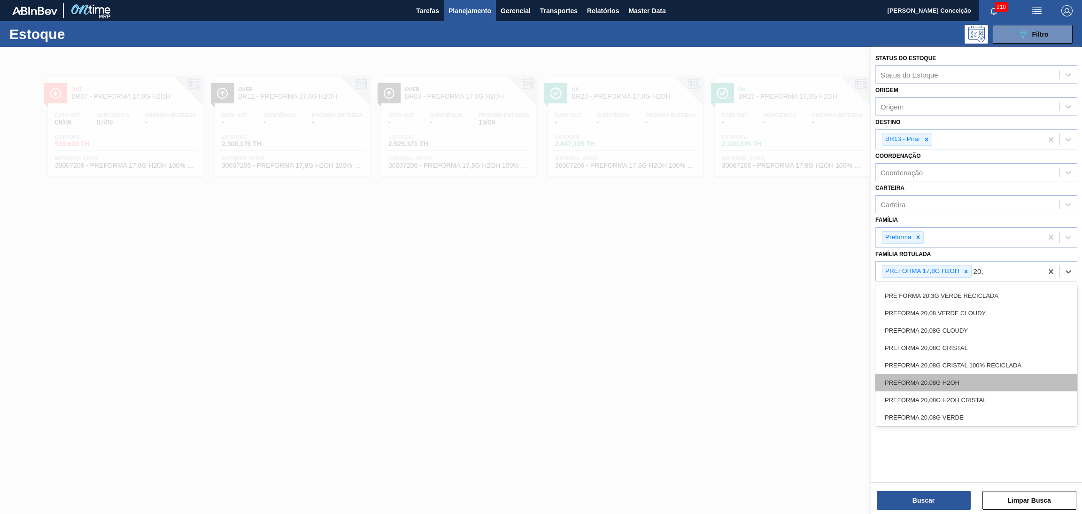
click at [948, 379] on div "PREFORMA 20,08G H2OH" at bounding box center [977, 382] width 202 height 17
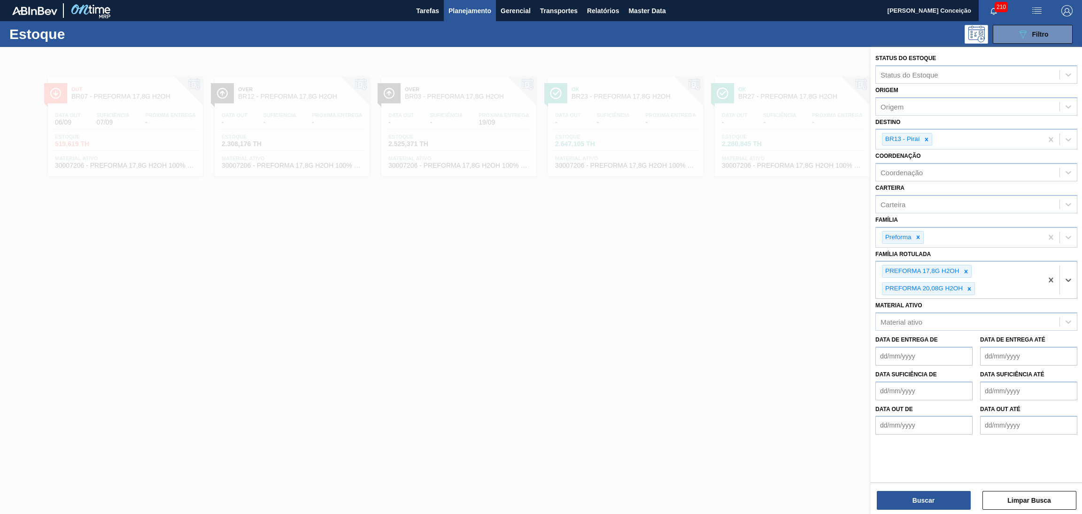
click at [901, 510] on div "Status do Estoque Status do Estoque Origem Origem Destino BR13 - Piraí Coordena…" at bounding box center [976, 281] width 211 height 469
click at [901, 504] on button "Buscar" at bounding box center [924, 500] width 94 height 19
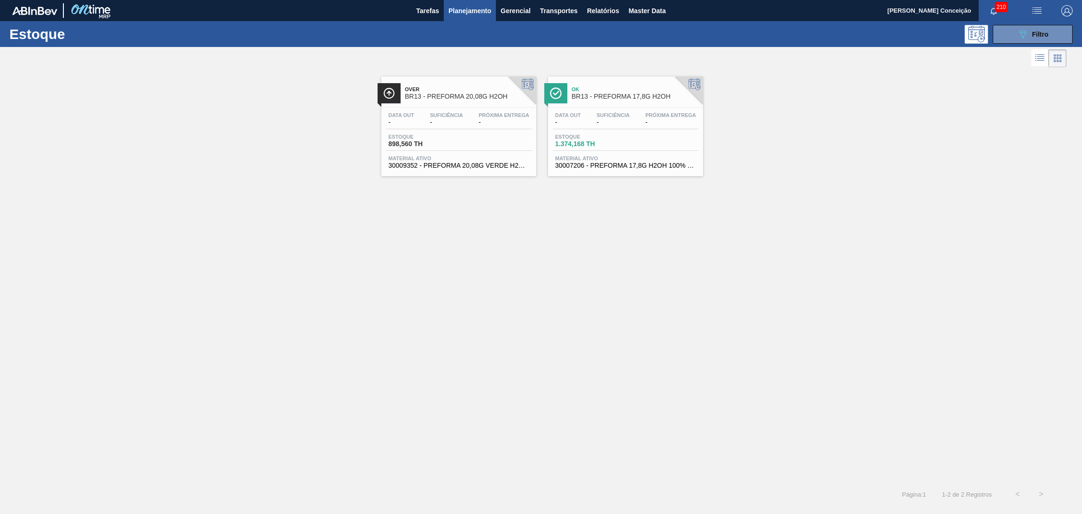
click at [489, 293] on div "Over BR13 - PREFORMA 20,08G H2OH Data out - Suficiência - Próxima Entrega - Est…" at bounding box center [541, 276] width 1082 height 413
click at [614, 123] on span "-" at bounding box center [613, 122] width 33 height 7
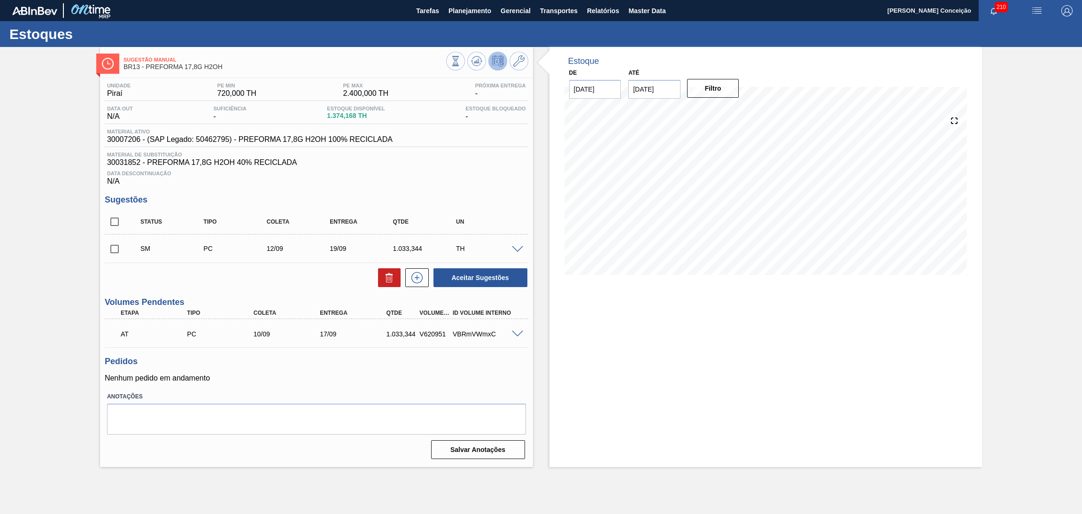
click at [531, 175] on div "Unidade Piraí PE MIN 720,000 TH PE MAX 2.400,000 TH Próxima Entrega - Data out …" at bounding box center [316, 270] width 433 height 384
click at [518, 246] on span at bounding box center [517, 249] width 11 height 7
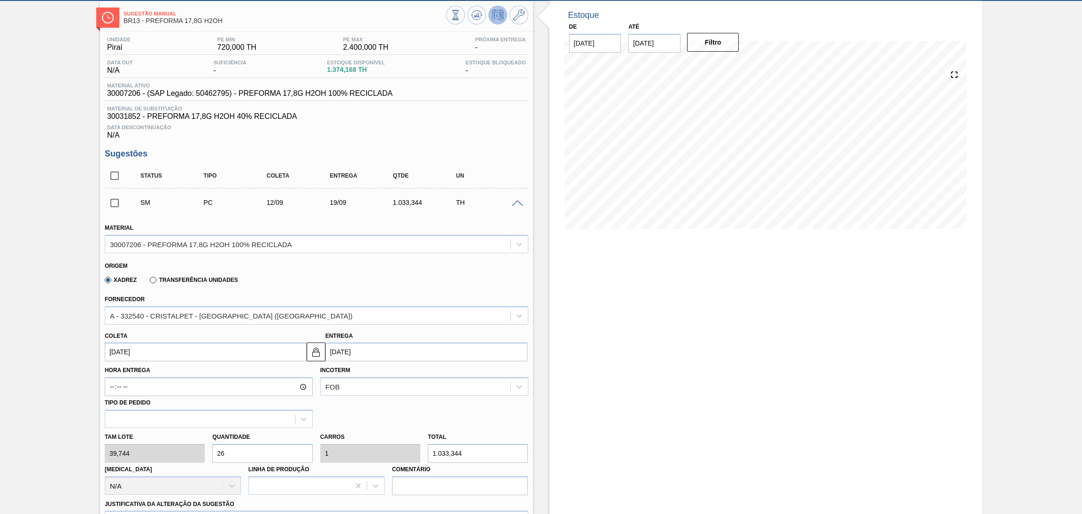
scroll to position [70, 0]
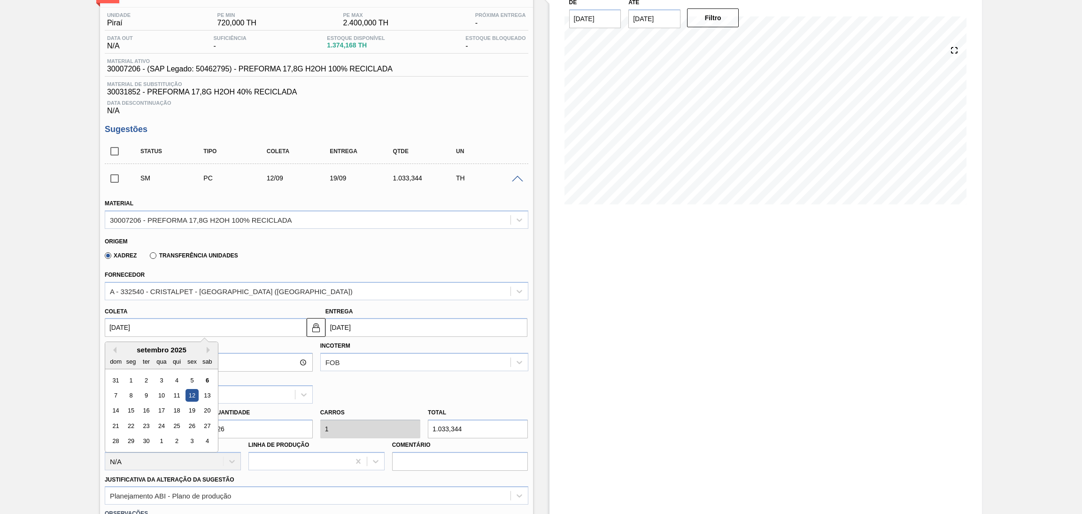
click at [134, 328] on input "[DATE]" at bounding box center [206, 327] width 202 height 19
click at [132, 409] on div "15" at bounding box center [130, 410] width 13 height 13
type input "[DATE]"
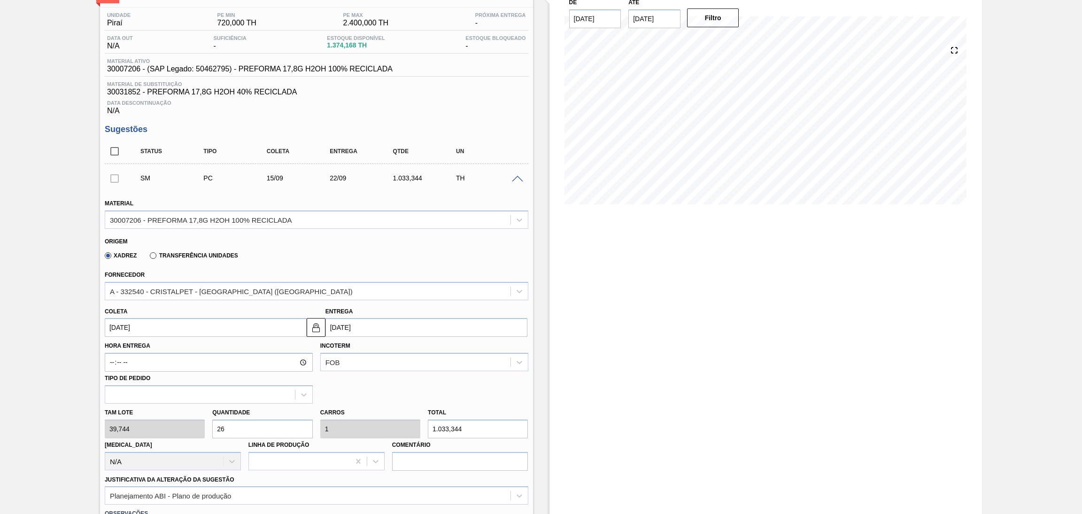
click at [450, 252] on div "Xadrez Transferência Unidades" at bounding box center [313, 254] width 416 height 18
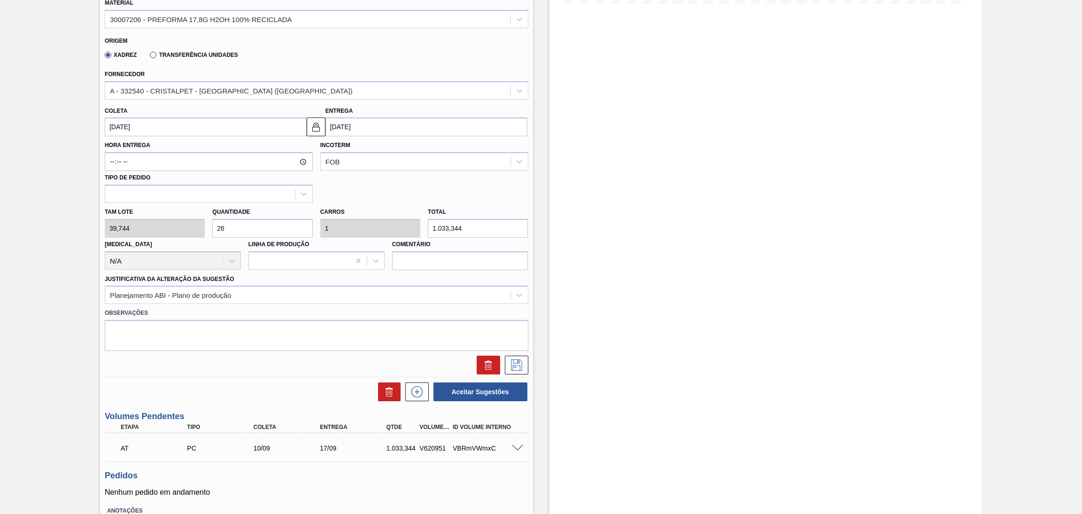
scroll to position [282, 0]
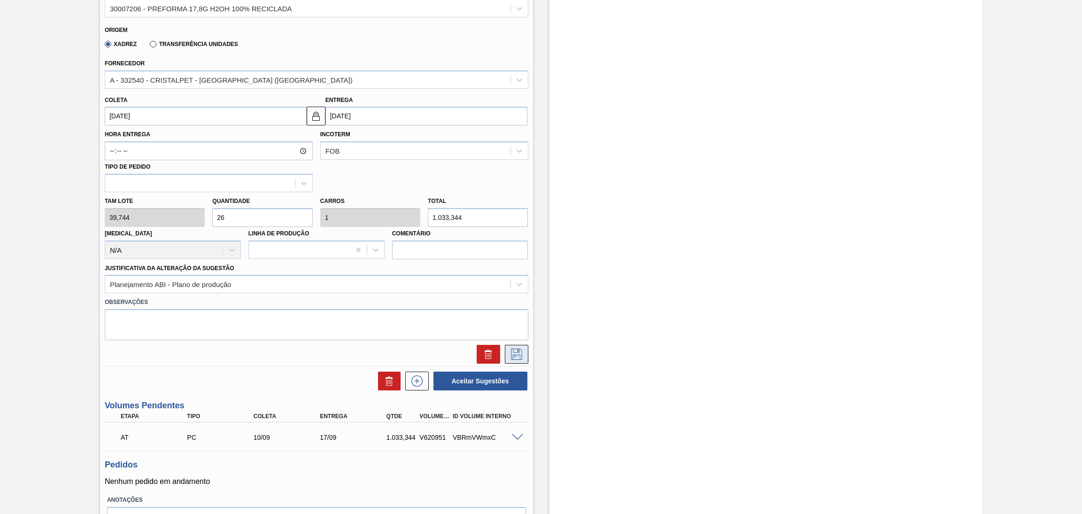
click at [513, 352] on icon at bounding box center [516, 354] width 15 height 11
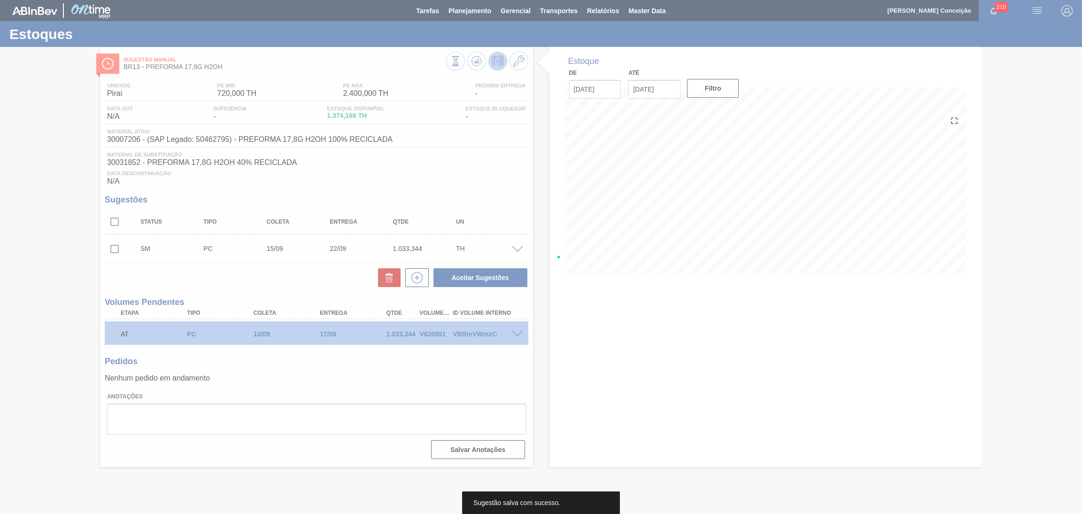
scroll to position [0, 0]
click at [547, 269] on icon at bounding box center [541, 257] width 38 height 38
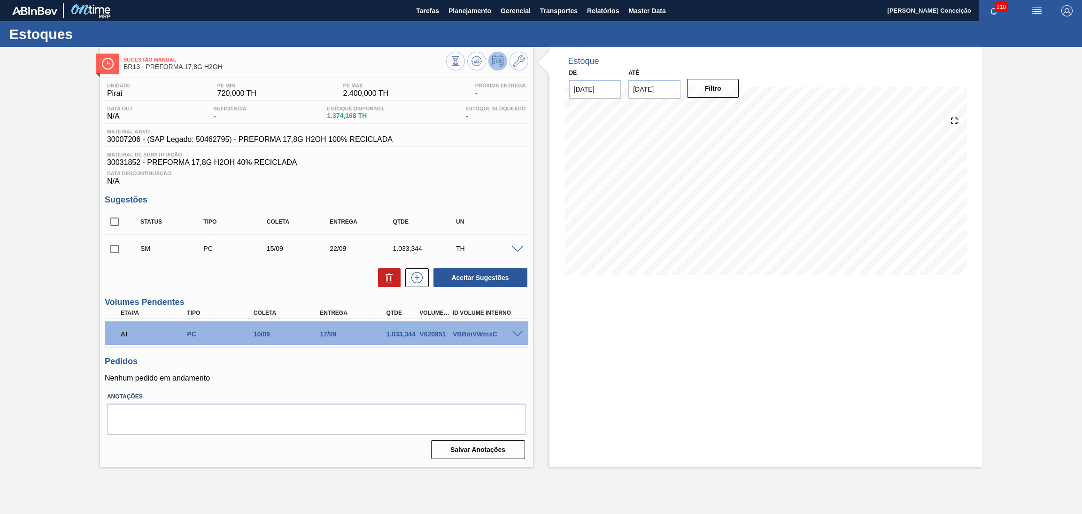
click at [111, 253] on input "checkbox" at bounding box center [115, 249] width 20 height 20
click at [505, 273] on button "Aceitar Sugestões" at bounding box center [481, 277] width 94 height 19
checkbox input "false"
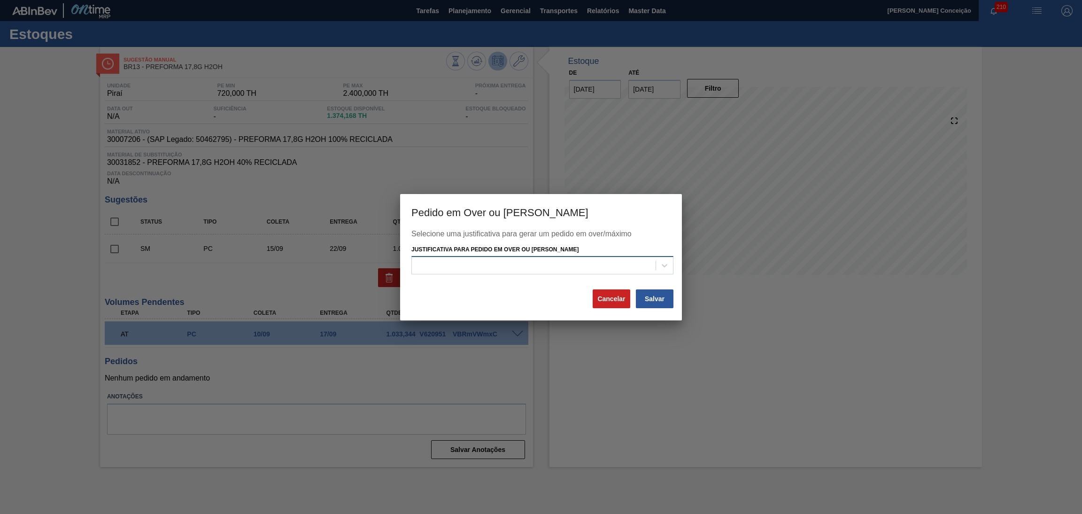
click at [534, 263] on div at bounding box center [534, 266] width 244 height 14
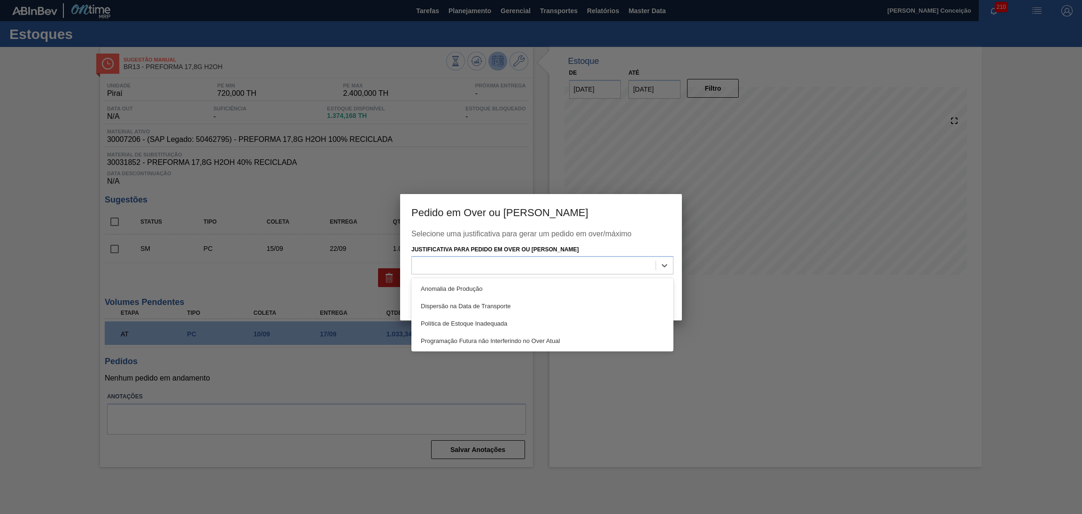
drag, startPoint x: 496, startPoint y: 345, endPoint x: 518, endPoint y: 344, distance: 22.6
click at [497, 345] on div "Programação Futura não Interferindo no Over Atual" at bounding box center [543, 340] width 262 height 17
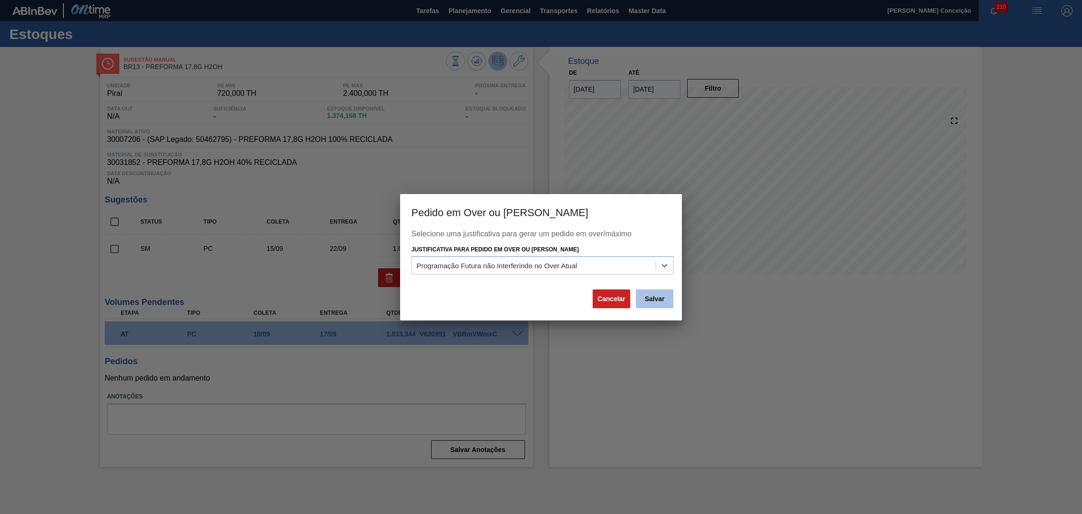
click at [658, 299] on button "Salvar" at bounding box center [655, 298] width 38 height 19
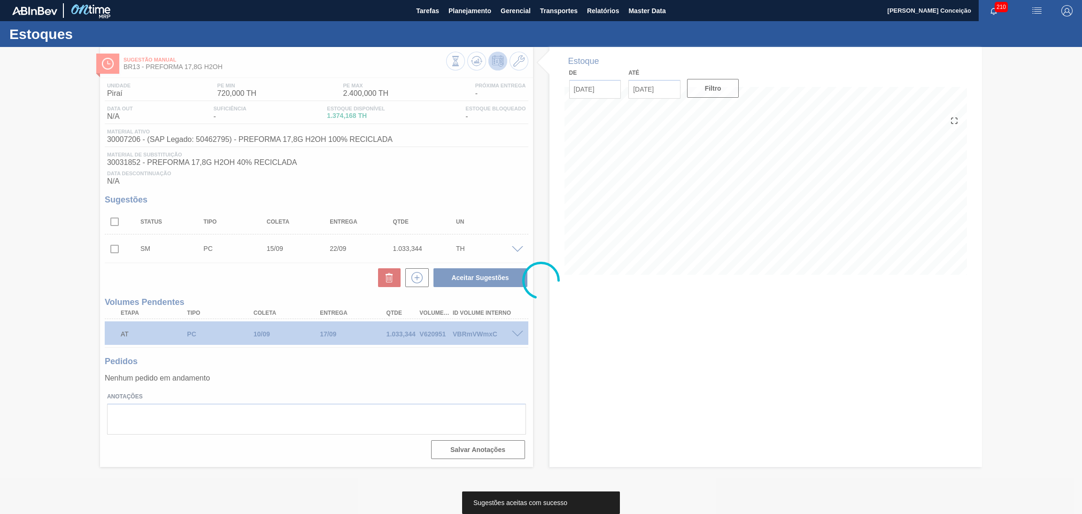
click at [74, 256] on div at bounding box center [541, 280] width 1082 height 467
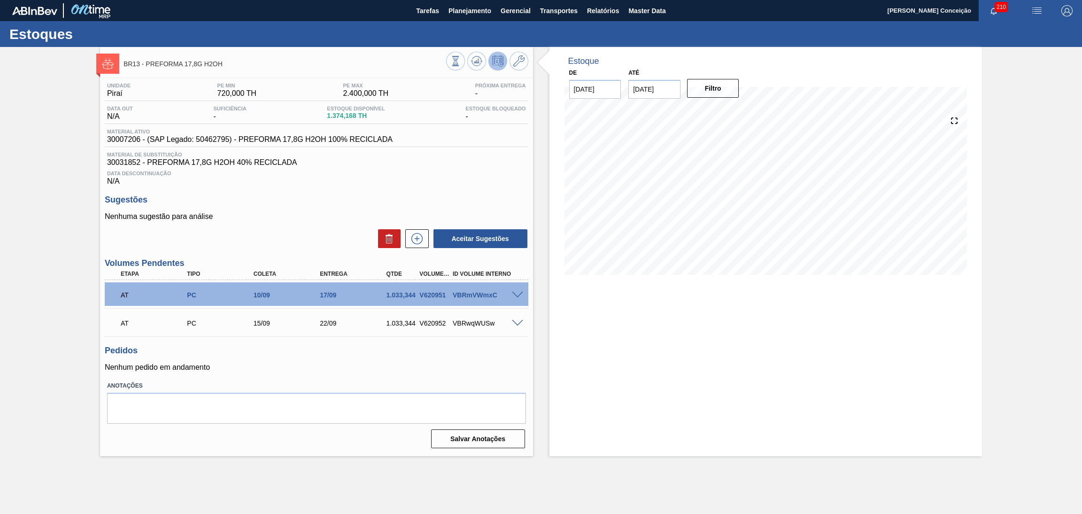
click at [508, 164] on span "30031852 - PREFORMA 17,8G H2OH 40% RECICLADA" at bounding box center [316, 162] width 419 height 8
click at [423, 346] on h3 "Pedidos" at bounding box center [317, 351] width 424 height 10
drag, startPoint x: 757, startPoint y: 316, endPoint x: 772, endPoint y: 308, distance: 17.0
click at [756, 316] on div "Estoque De [DATE] Até [DATE] Filtro 24/09 Projeção de Estoque 2,640.864 [DOMAIN…" at bounding box center [766, 251] width 433 height 409
click at [555, 361] on div "Estoque De [DATE] Até [DATE] Filtro 15/09 Projeção de Estoque 1,094.172 [DOMAIN…" at bounding box center [766, 251] width 433 height 409
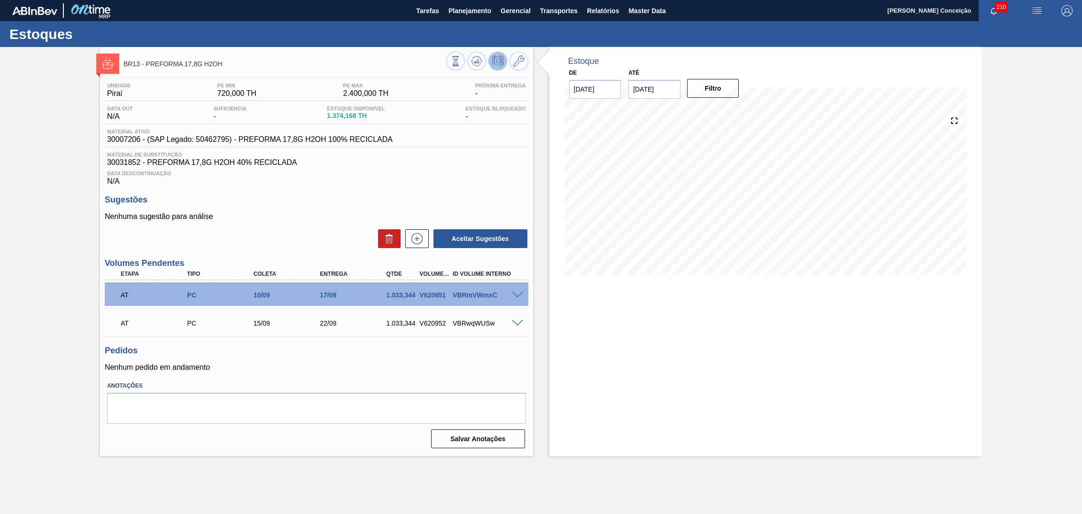
click at [398, 175] on span "Data Descontinuação" at bounding box center [316, 174] width 419 height 6
click at [707, 300] on div "Estoque De [DATE] Até [DATE] Filtro 12/09 Projeção de Estoque 1,374.168 [DOMAIN…" at bounding box center [766, 251] width 433 height 409
click at [410, 169] on div "Data Descontinuação N/A" at bounding box center [317, 176] width 424 height 19
click at [563, 303] on div "Estoque De [DATE] Até [DATE] Filtro 12/09 Projeção de Estoque 1,374.168 [DOMAIN…" at bounding box center [766, 251] width 433 height 409
click at [550, 164] on div "Estoque De [DATE] Até [DATE] Filtro 12/09 Projeção de Estoque 1,374.168 [DOMAIN…" at bounding box center [766, 168] width 433 height 242
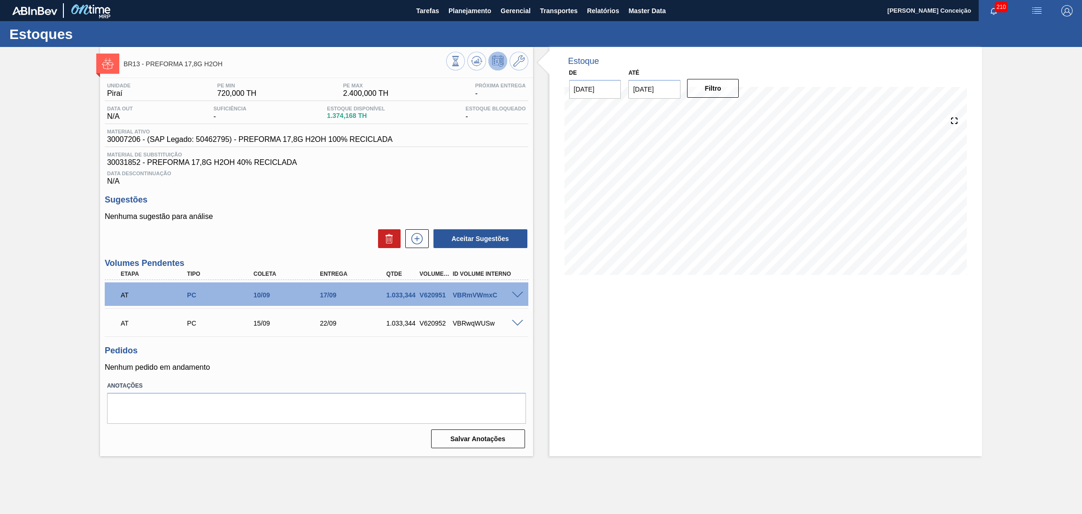
click at [550, 63] on span at bounding box center [556, 63] width 12 height 32
click at [543, 142] on div "Estoque De [DATE] Até [DATE] Filtro 12/09 Projeção de Estoque 1,374.168 [DOMAIN…" at bounding box center [758, 251] width 450 height 409
click at [539, 36] on div "Estoques" at bounding box center [541, 34] width 1082 height 26
click at [494, 170] on div "Data Descontinuação N/A" at bounding box center [317, 176] width 424 height 19
click at [388, 195] on h3 "Sugestões" at bounding box center [317, 200] width 424 height 10
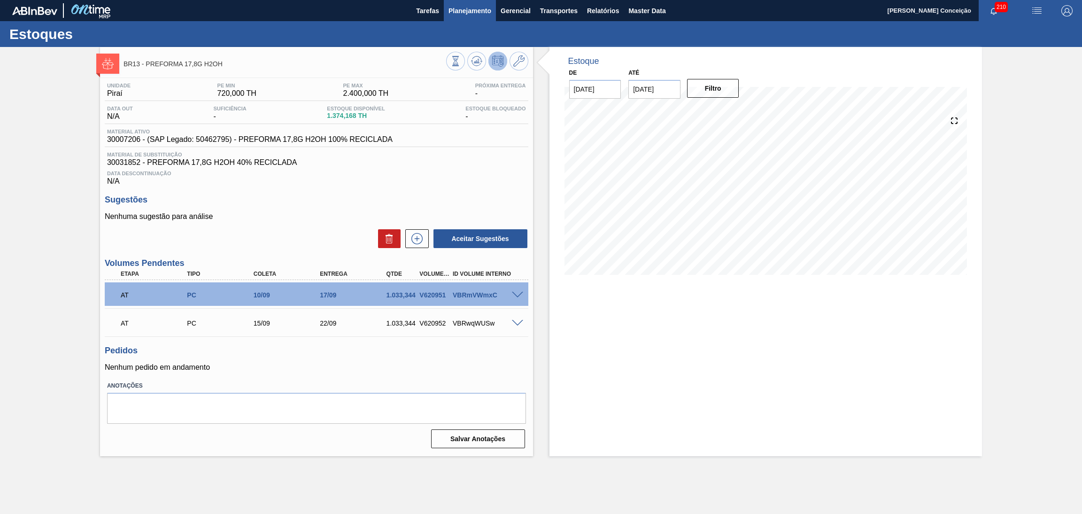
click at [468, 15] on span "Planejamento" at bounding box center [470, 10] width 43 height 11
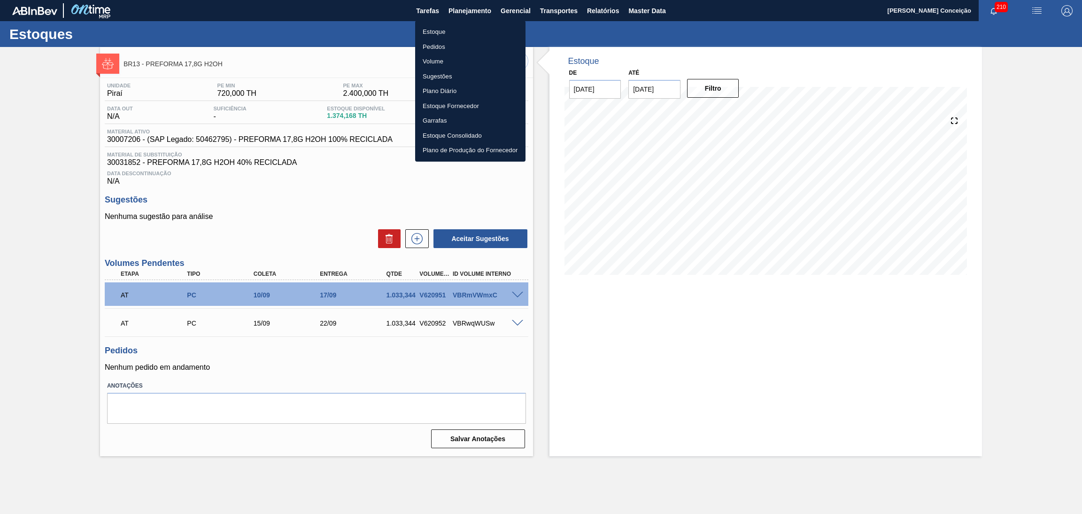
click at [438, 34] on li "Estoque" at bounding box center [470, 31] width 110 height 15
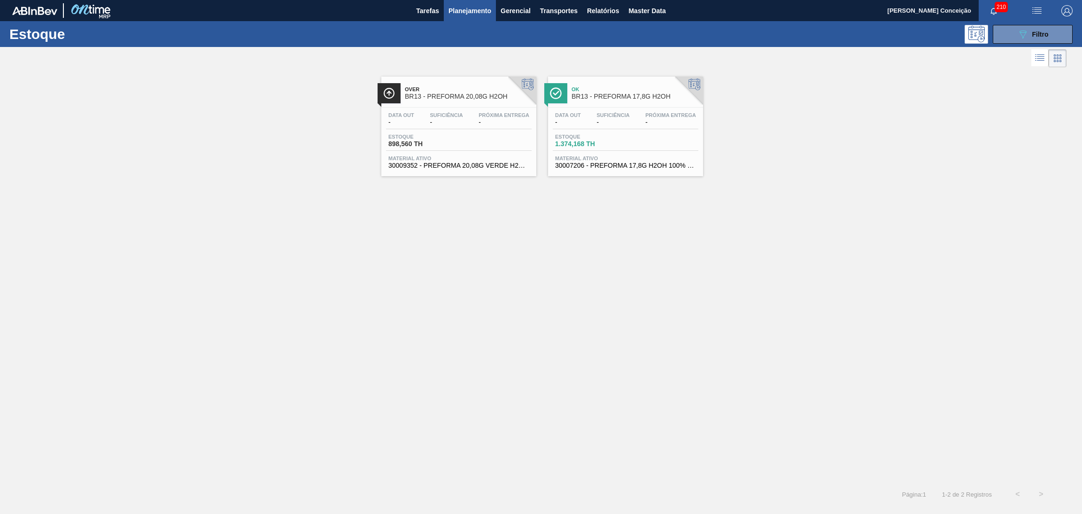
click at [1036, 47] on div at bounding box center [533, 58] width 1067 height 23
click at [1035, 40] on button "089F7B8B-B2A5-4AFE-B5C0-19BA573D28AC Filtro" at bounding box center [1033, 34] width 80 height 19
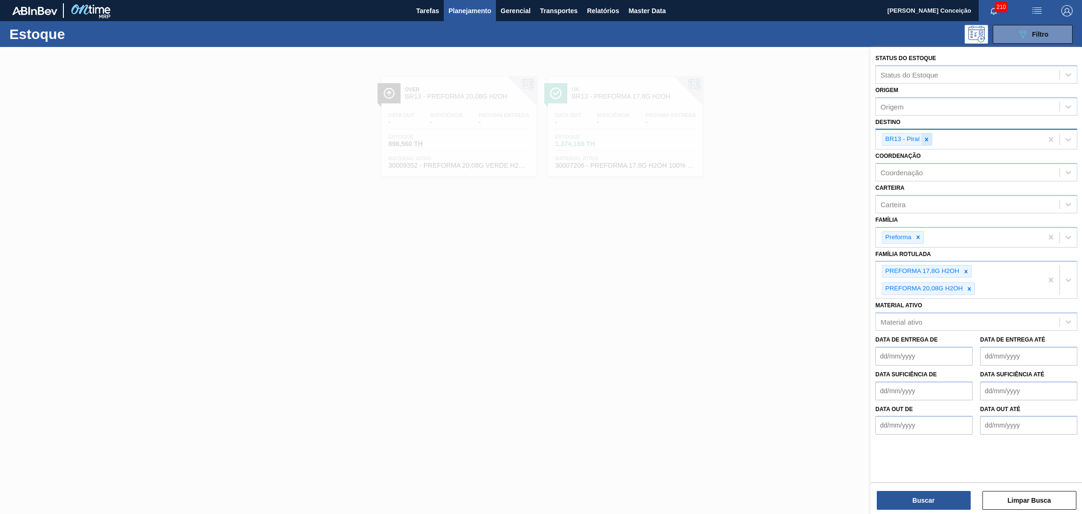
click at [929, 142] on div at bounding box center [927, 139] width 10 height 12
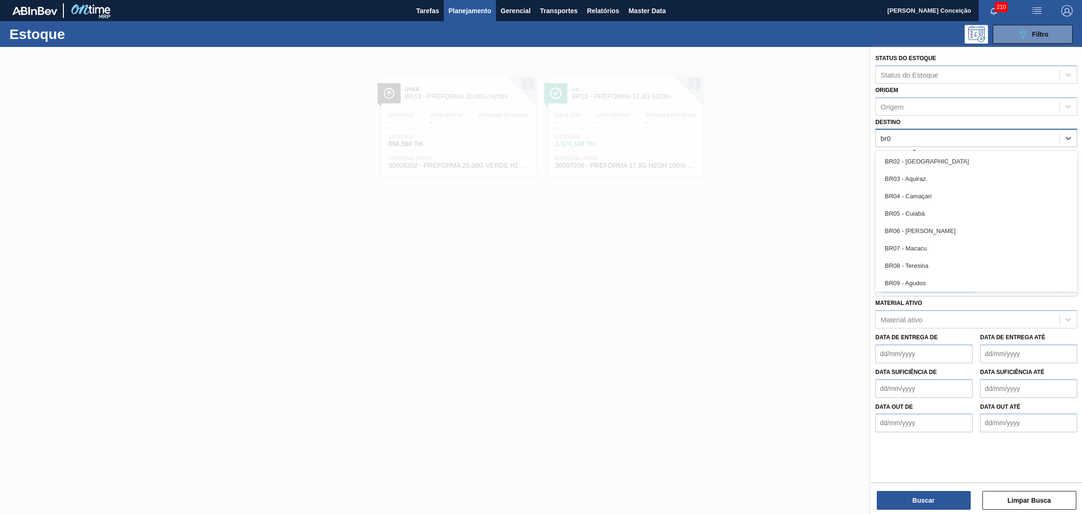
type input "br07"
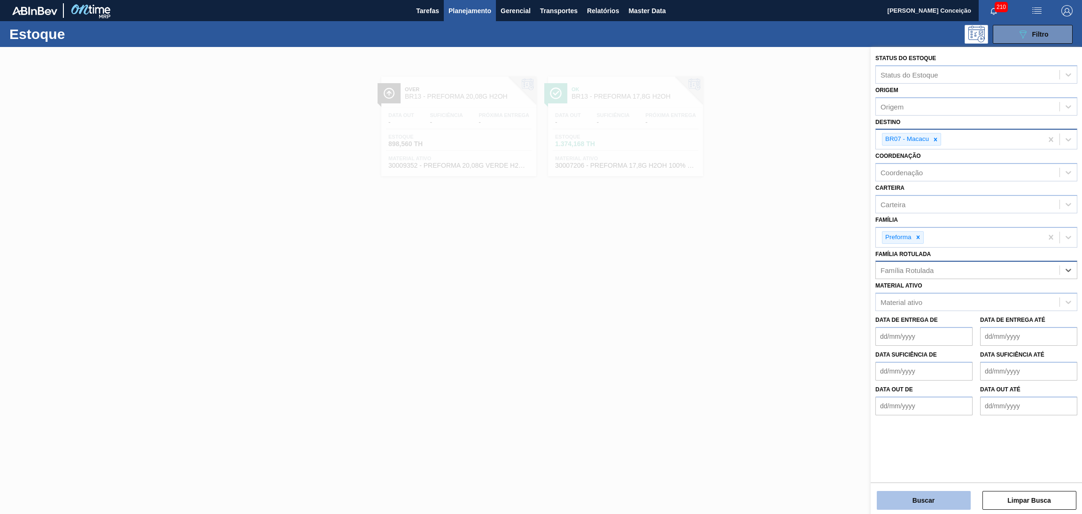
click at [924, 494] on button "Buscar" at bounding box center [924, 500] width 94 height 19
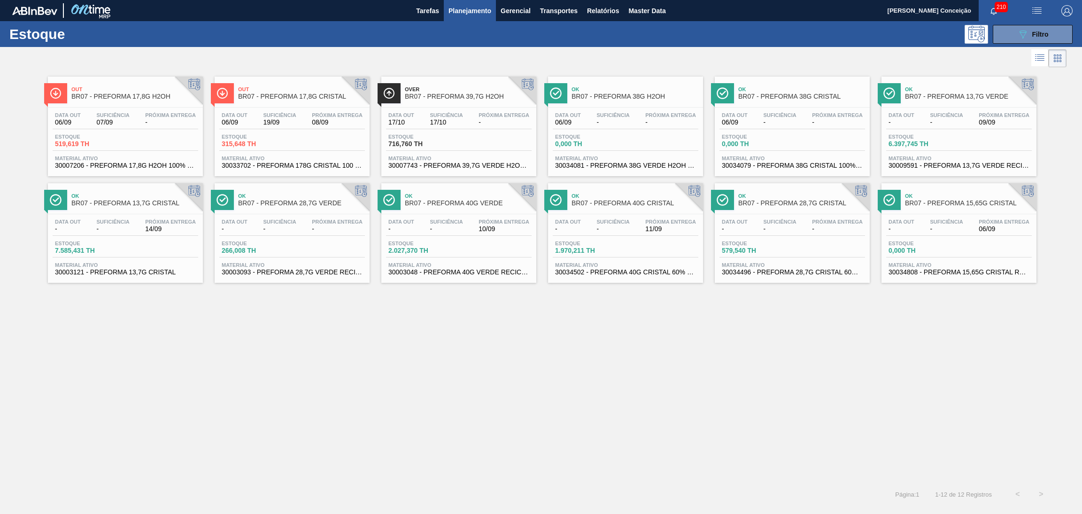
click at [286, 122] on span "19/09" at bounding box center [279, 122] width 33 height 7
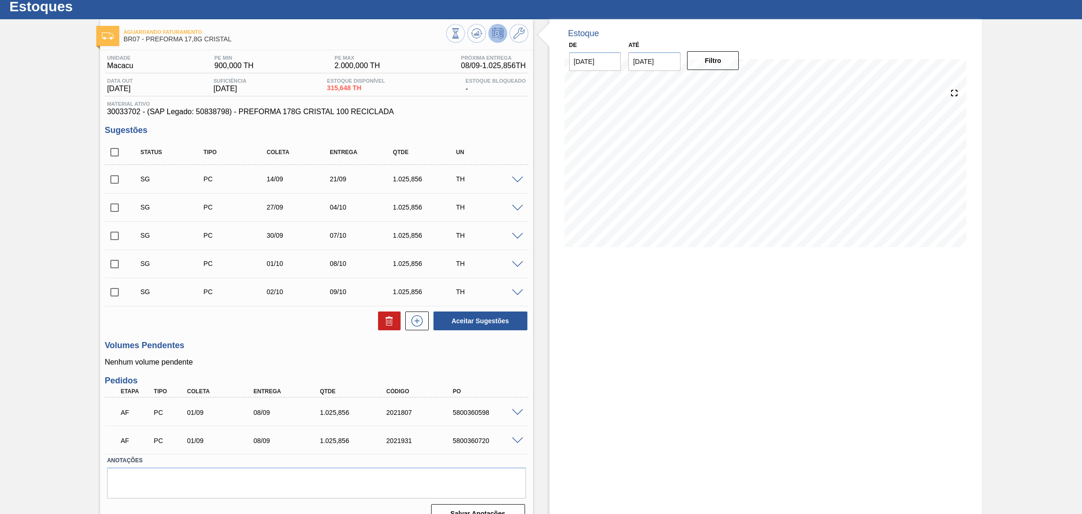
scroll to position [43, 0]
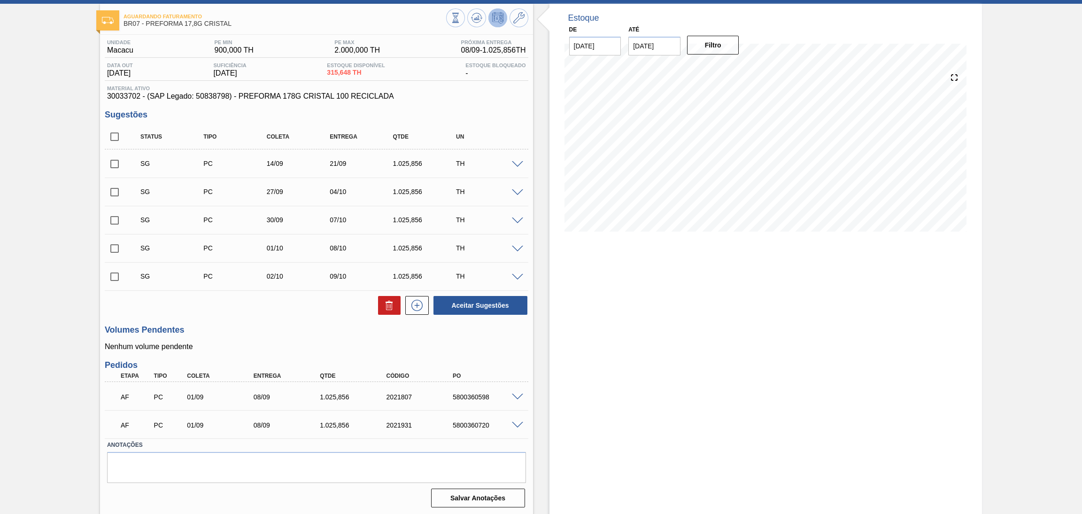
click at [279, 327] on h3 "Volumes Pendentes" at bounding box center [317, 330] width 424 height 10
click at [526, 356] on div "Unidade Macacu PE MIN 900,000 TH PE MAX 2.000,000 TH Próxima Entrega 08/09 - 1.…" at bounding box center [316, 273] width 433 height 476
click at [281, 321] on div "Unidade Macacu PE MIN 900,000 TH PE MAX 2.000,000 TH Próxima Entrega 08/09 - 1.…" at bounding box center [316, 273] width 433 height 476
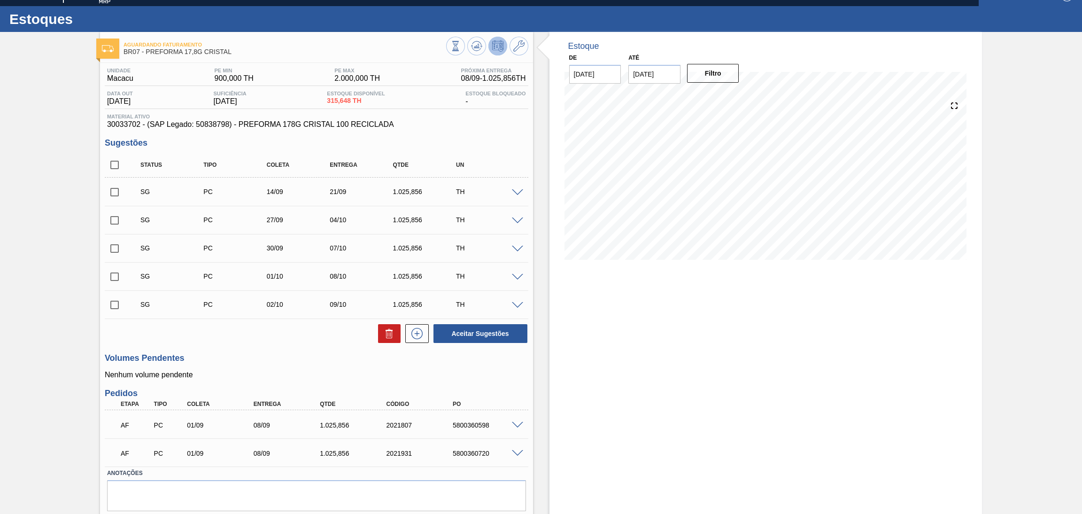
scroll to position [0, 0]
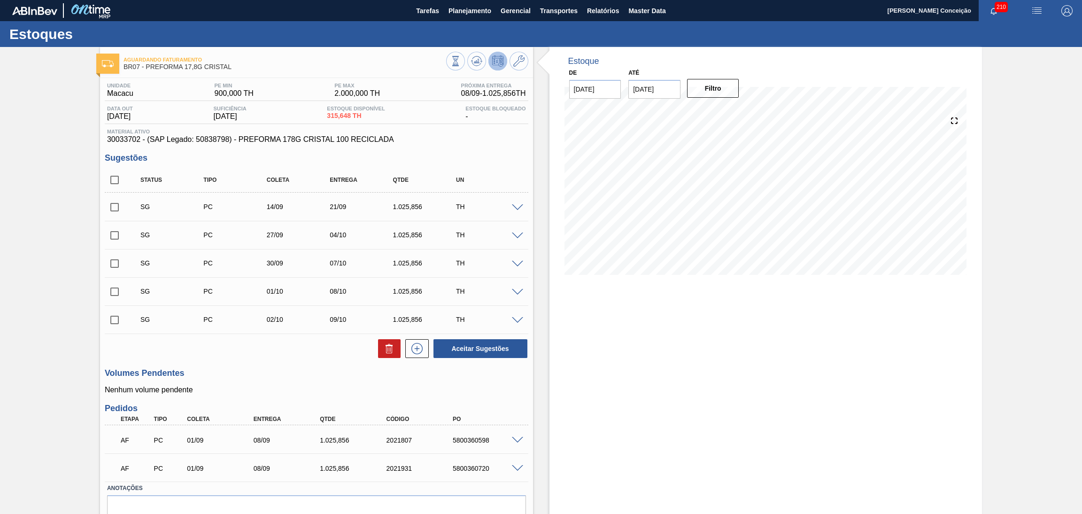
click at [56, 188] on div "Aguardando Faturamento BR07 - PREFORMA 17,8G CRISTAL Unidade Macacu PE MIN 900,…" at bounding box center [541, 303] width 1082 height 512
click at [277, 358] on div "Aceitar Sugestões" at bounding box center [317, 348] width 424 height 21
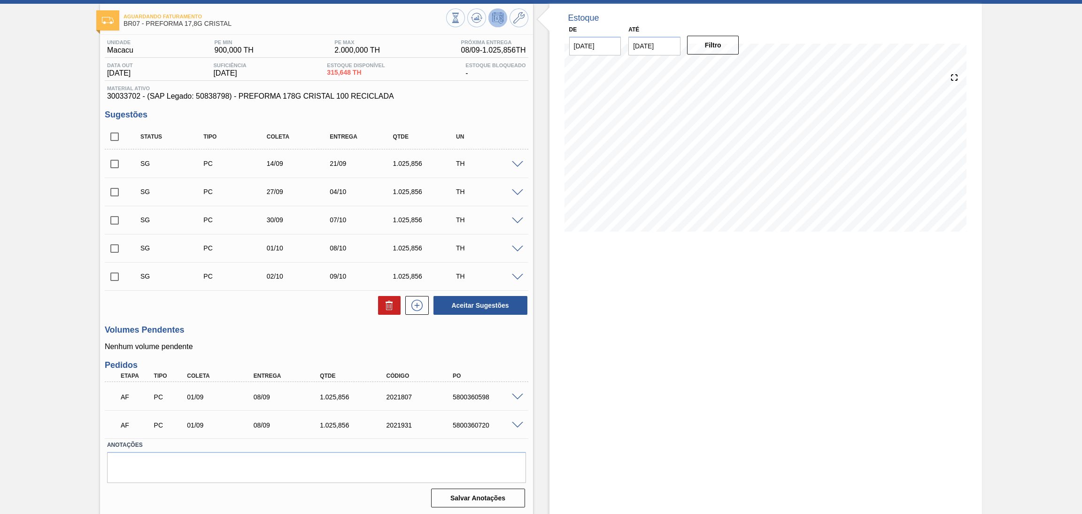
click at [280, 321] on div "Unidade Macacu PE MIN 900,000 TH PE MAX 2.000,000 TH Próxima Entrega 08/09 - 1.…" at bounding box center [316, 273] width 433 height 476
click at [528, 341] on div "Unidade Macacu PE MIN 900,000 TH PE MAX 2.000,000 TH Próxima Entrega 08/09 - 1.…" at bounding box center [316, 273] width 433 height 476
click at [506, 104] on div "Unidade Macacu PE MIN 900,000 TH PE MAX 2.000,000 TH Próxima Entrega 08/09 - 1.…" at bounding box center [316, 273] width 433 height 476
click at [544, 238] on div "Estoque De [DATE] Até [DATE] Filtro 06/09 Projeção de Estoque 315.648 [DOMAIN_N…" at bounding box center [758, 260] width 450 height 512
click at [531, 107] on div "Unidade Macacu PE MIN 900,000 TH PE MAX 2.000,000 TH Próxima Entrega 08/09 - 1.…" at bounding box center [316, 273] width 433 height 476
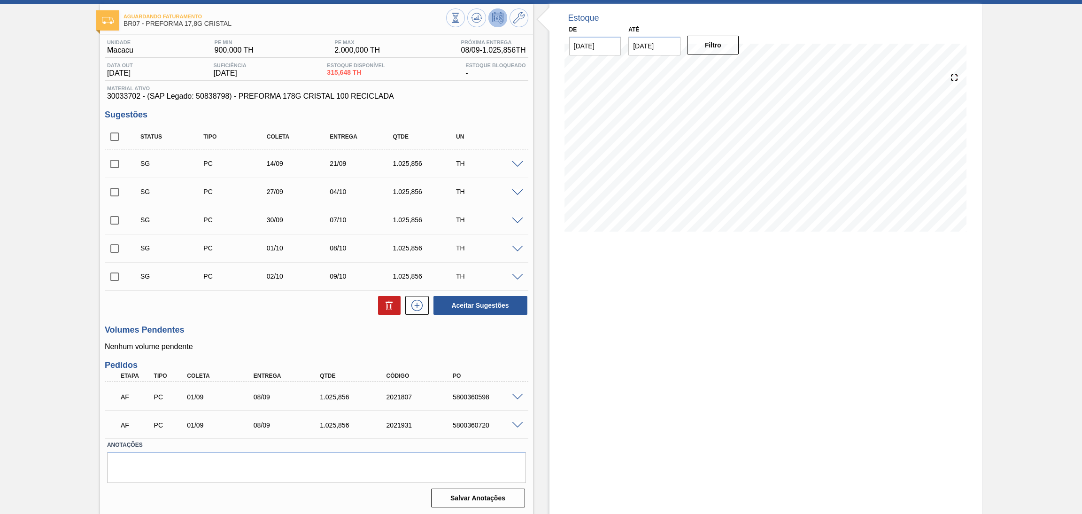
click at [502, 102] on div "Unidade Macacu PE MIN 900,000 TH PE MAX 2.000,000 TH Próxima Entrega 08/09 - 1.…" at bounding box center [316, 273] width 433 height 476
click at [466, 91] on div "Material ativo 30033702 - (SAP Legado: 50838798) - PREFORMA 178G CRISTAL 100 RE…" at bounding box center [317, 92] width 424 height 15
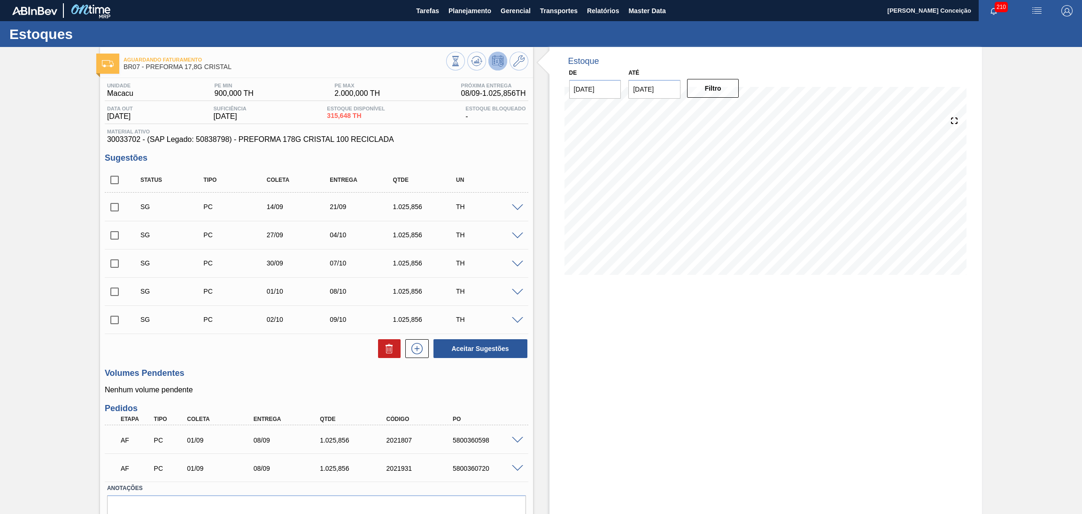
click at [60, 148] on div "Aguardando Faturamento BR07 - PREFORMA 17,8G CRISTAL Unidade Macacu PE MIN 900,…" at bounding box center [541, 303] width 1082 height 512
click at [539, 145] on div "Estoque De [DATE] Até [DATE] Filtro 08/09 Projeção de Estoque 2,367.36 [DOMAIN_…" at bounding box center [758, 303] width 450 height 512
click at [504, 144] on div "Unidade Macacu PE MIN 900,000 TH PE MAX 2.000,000 TH Próxima Entrega 08/09 - 1.…" at bounding box center [316, 316] width 433 height 476
click at [501, 141] on span "30033702 - (SAP Legado: 50838798) - PREFORMA 178G CRISTAL 100 RECICLADA" at bounding box center [316, 139] width 419 height 8
click at [479, 152] on div "Unidade Macacu PE MIN 900,000 TH PE MAX 2.000,000 TH Próxima Entrega 08/09 - 1.…" at bounding box center [316, 316] width 433 height 476
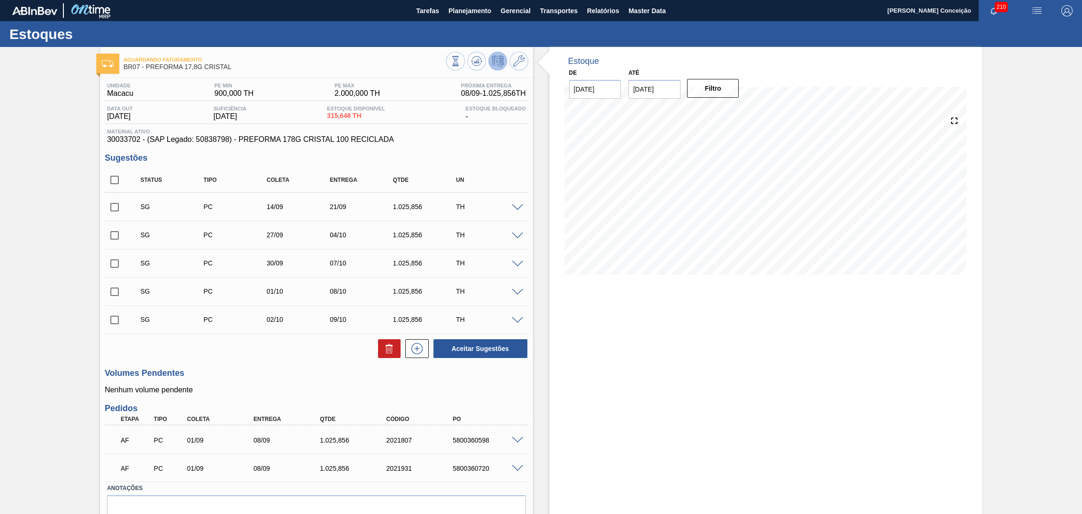
click at [20, 152] on div "Aguardando Faturamento BR07 - PREFORMA 17,8G CRISTAL Unidade Macacu PE MIN 900,…" at bounding box center [541, 303] width 1082 height 512
click at [280, 29] on div "Estoques" at bounding box center [541, 34] width 1082 height 26
click at [78, 56] on div "Aguardando Faturamento BR07 - PREFORMA 17,8G CRISTAL Unidade Macacu PE MIN 900,…" at bounding box center [541, 303] width 1082 height 512
click at [90, 119] on div "Aguardando Faturamento BR07 - PREFORMA 17,8G CRISTAL Unidade Macacu PE MIN 900,…" at bounding box center [541, 303] width 1082 height 512
click at [89, 44] on div "Estoques" at bounding box center [541, 34] width 1082 height 26
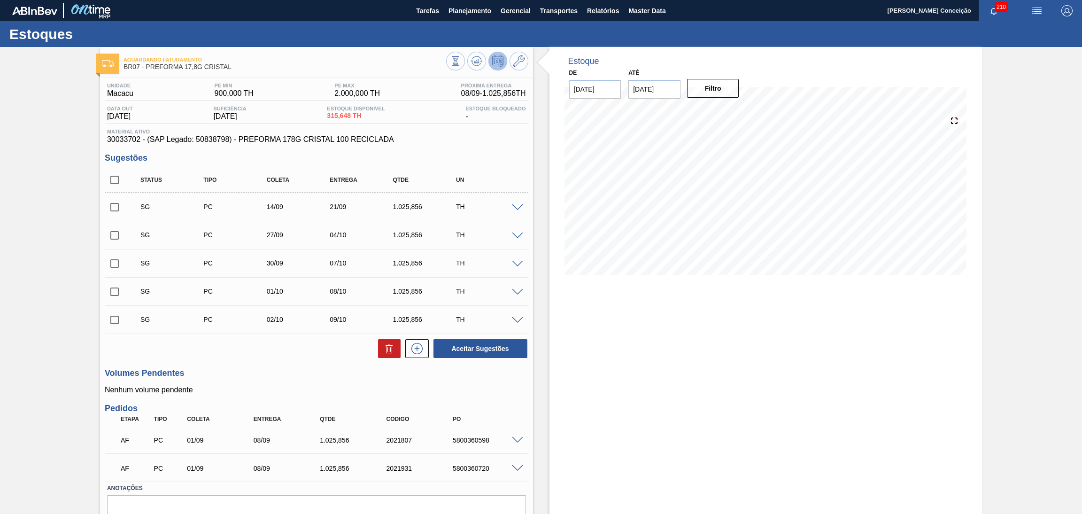
click at [59, 105] on div "Aguardando Faturamento BR07 - PREFORMA 17,8G CRISTAL Unidade Macacu PE MIN 900,…" at bounding box center [541, 303] width 1082 height 512
click at [7, 164] on div "Aguardando Faturamento BR07 - PREFORMA 17,8G CRISTAL Unidade Macacu PE MIN 900,…" at bounding box center [541, 303] width 1082 height 512
click at [495, 138] on span "30033702 - (SAP Legado: 50838798) - PREFORMA 178G CRISTAL 100 RECICLADA" at bounding box center [316, 139] width 419 height 8
click at [536, 142] on div "Estoque De [DATE] Até [DATE] Filtro 09/10 Projeção de Estoque 1,436.472 [DOMAIN…" at bounding box center [758, 303] width 450 height 512
click at [557, 147] on div "Estoque De [DATE] Até [DATE] Filtro 09/10 Projeção de Estoque 1,436.472 [DOMAIN…" at bounding box center [766, 168] width 433 height 242
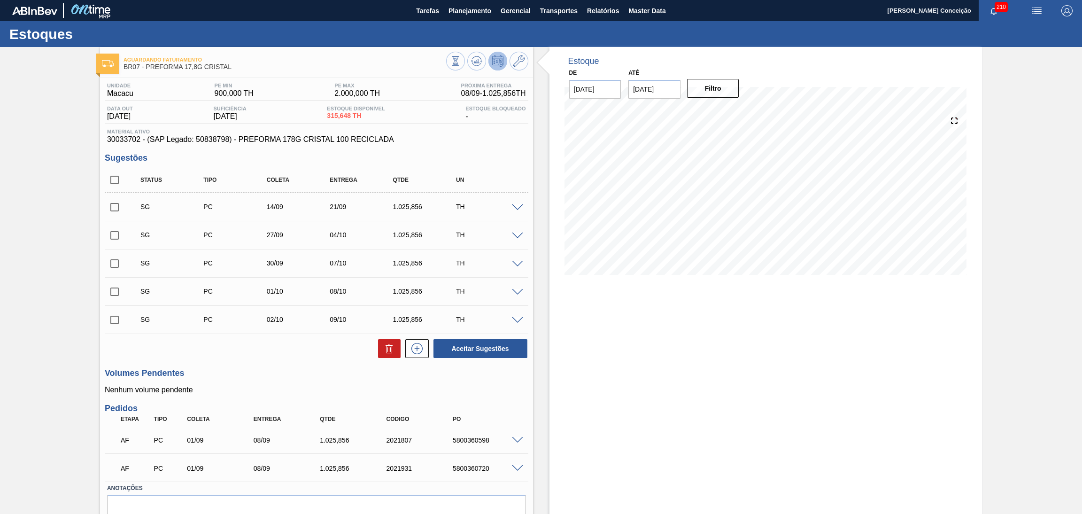
click at [537, 151] on div "Estoque De [DATE] Até [DATE] Filtro 09/10 Projeção de Estoque 1,436.472 [DOMAIN…" at bounding box center [758, 303] width 450 height 512
click at [561, 156] on div "09/10 Projeção de Estoque 1,436.472 [DOMAIN_NAME] 0 Política Objetiva 1,450 Ped…" at bounding box center [766, 195] width 411 height 188
click at [501, 146] on div "Unidade Macacu PE MIN 900,000 TH PE MAX 2.000,000 TH Próxima Entrega 08/09 - 1.…" at bounding box center [316, 316] width 433 height 476
click at [529, 146] on div "Unidade Macacu PE MIN 900,000 TH PE MAX 2.000,000 TH Próxima Entrega 08/09 - 1.…" at bounding box center [316, 316] width 433 height 476
click at [562, 150] on div "09/10 Projeção de Estoque 1,436.472 [DOMAIN_NAME] 0 Política Objetiva 1,450 Ped…" at bounding box center [766, 195] width 411 height 188
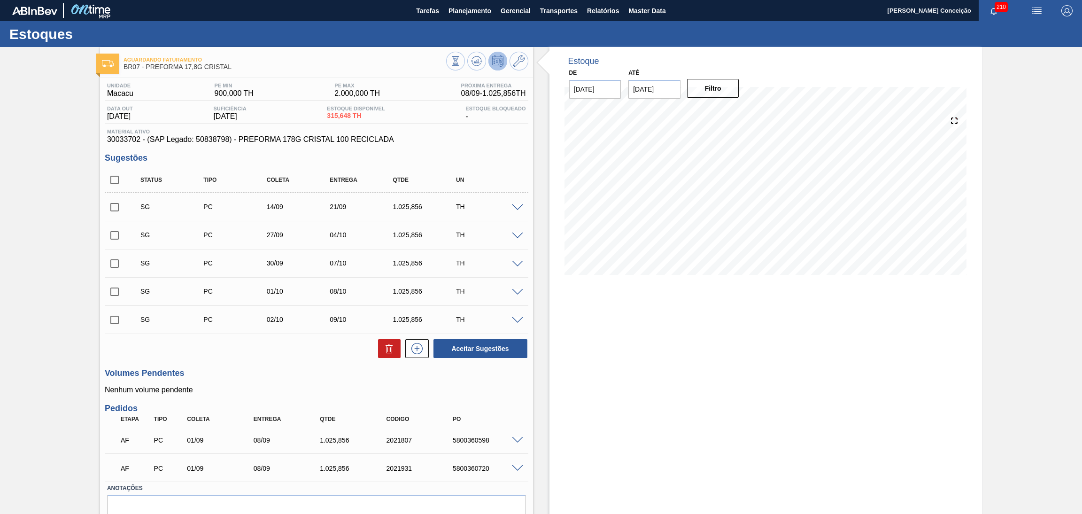
click at [489, 155] on h3 "Sugestões" at bounding box center [317, 158] width 424 height 10
click at [8, 170] on div "Aguardando Faturamento BR07 - PREFORMA 17,8G CRISTAL Unidade Macacu PE MIN 900,…" at bounding box center [541, 303] width 1082 height 512
click at [546, 170] on div "Estoque De [DATE] Até [DATE] Filtro 09/10 Projeção de Estoque 1,436.472 [DOMAIN…" at bounding box center [758, 303] width 450 height 512
click at [316, 364] on div "Unidade Macacu PE MIN 900,000 TH PE MAX 2.000,000 TH Próxima Entrega 08/09 - 1.…" at bounding box center [316, 316] width 433 height 476
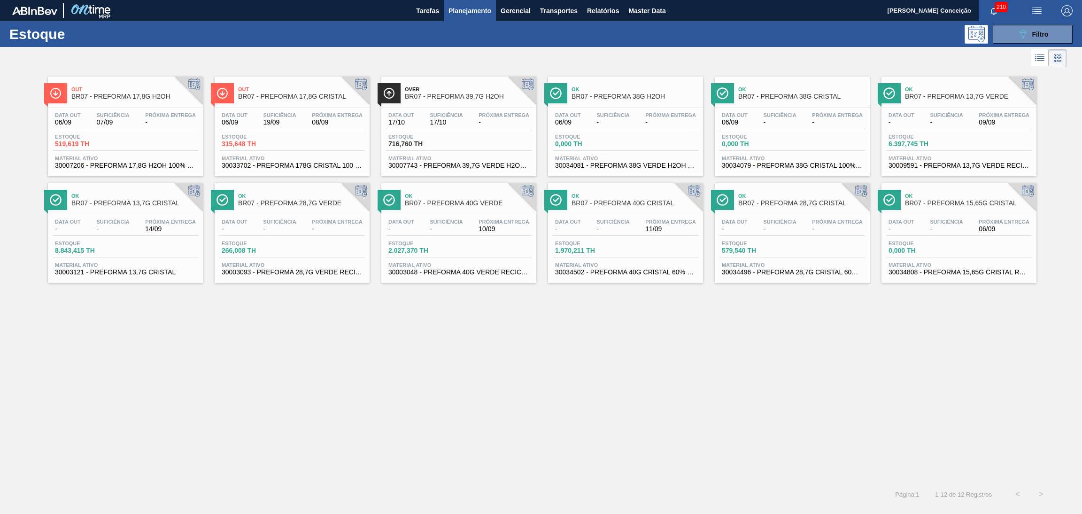
click at [387, 329] on div "Out BR07 - PREFORMA 17,8G H2OH Data [DATE] Suficiência 07/09 Próxima Entrega - …" at bounding box center [541, 276] width 1082 height 413
click at [1043, 31] on span "Filtro" at bounding box center [1041, 35] width 16 height 8
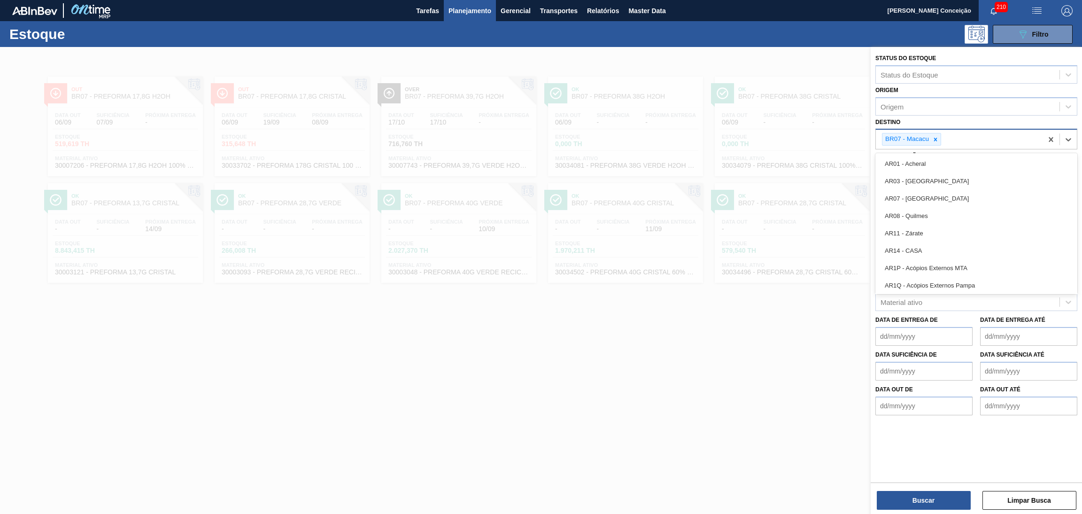
click at [960, 135] on div "BR07 - Macacu" at bounding box center [959, 139] width 167 height 19
type input "br13"
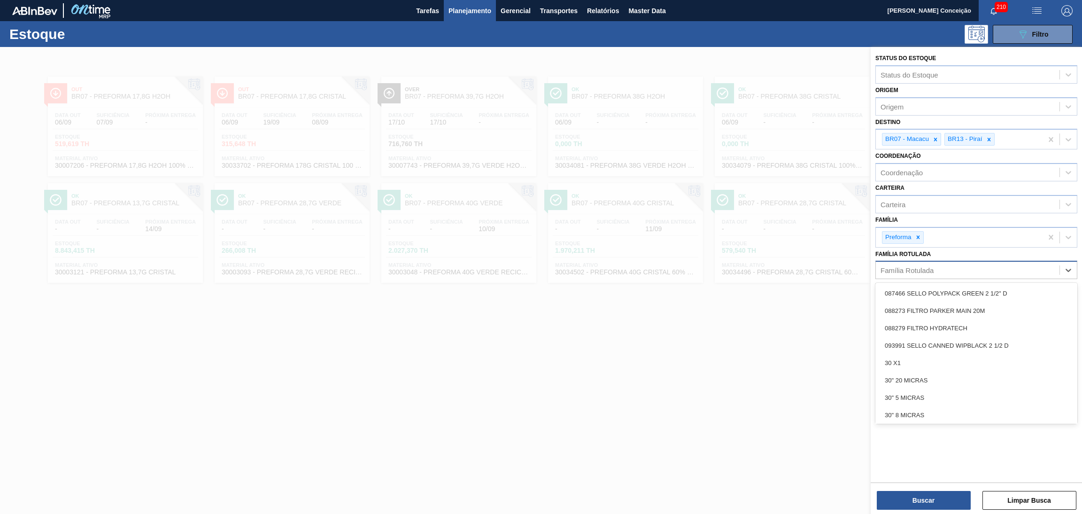
click at [938, 266] on div "Família Rotulada" at bounding box center [968, 271] width 184 height 14
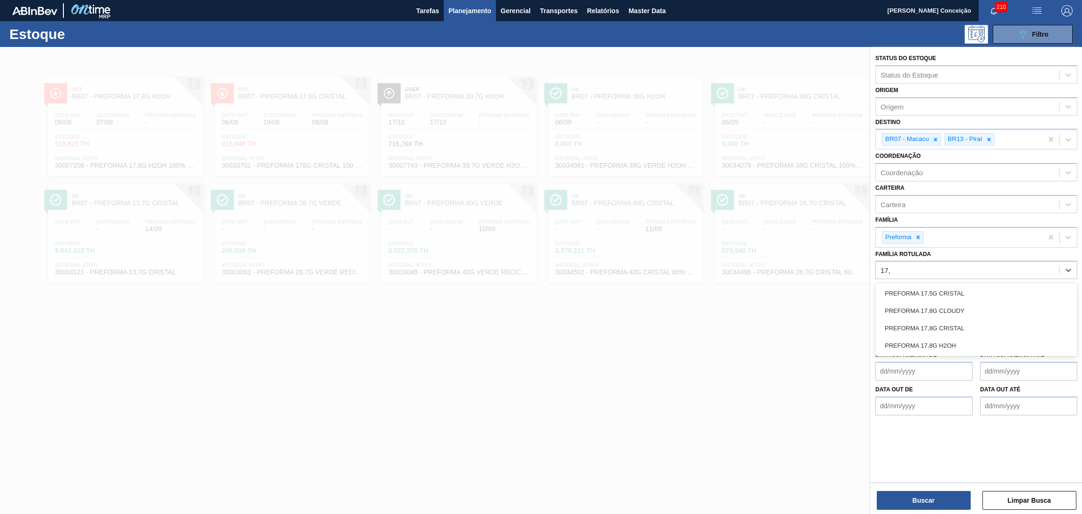
type Rotulada "17,8"
click at [948, 319] on div "PREFORMA 17,8G H2OH" at bounding box center [977, 327] width 202 height 17
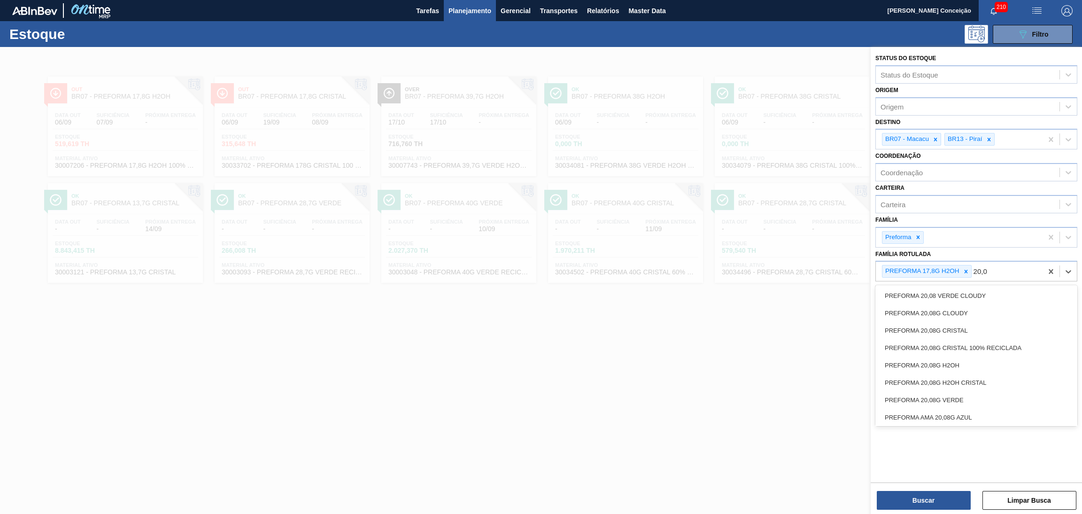
type Rotulada "20,08"
click at [960, 361] on div "PREFORMA 20,08G H2OH" at bounding box center [977, 365] width 202 height 17
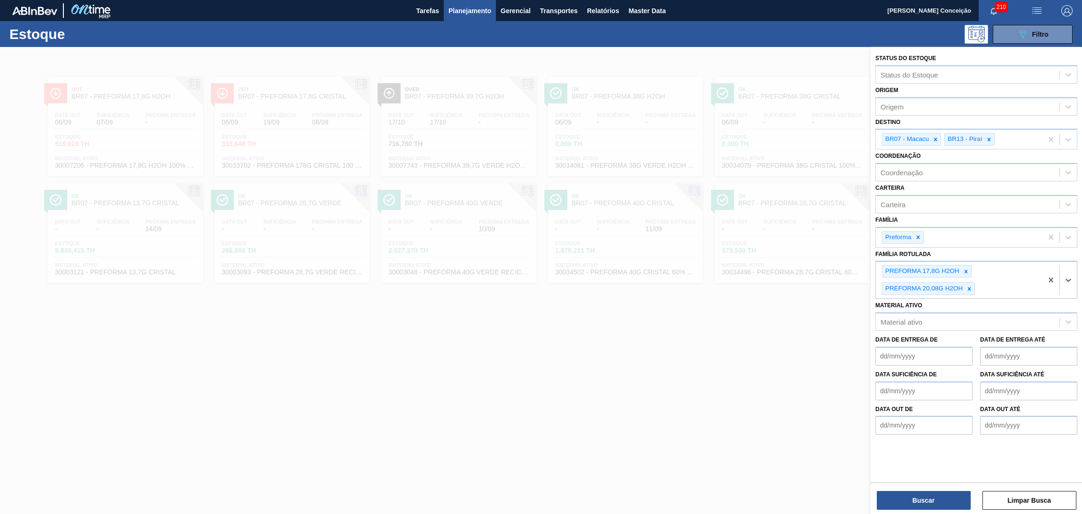
click at [923, 489] on div "Buscar Limpar Busca" at bounding box center [976, 495] width 211 height 26
click at [914, 504] on button "Buscar" at bounding box center [924, 500] width 94 height 19
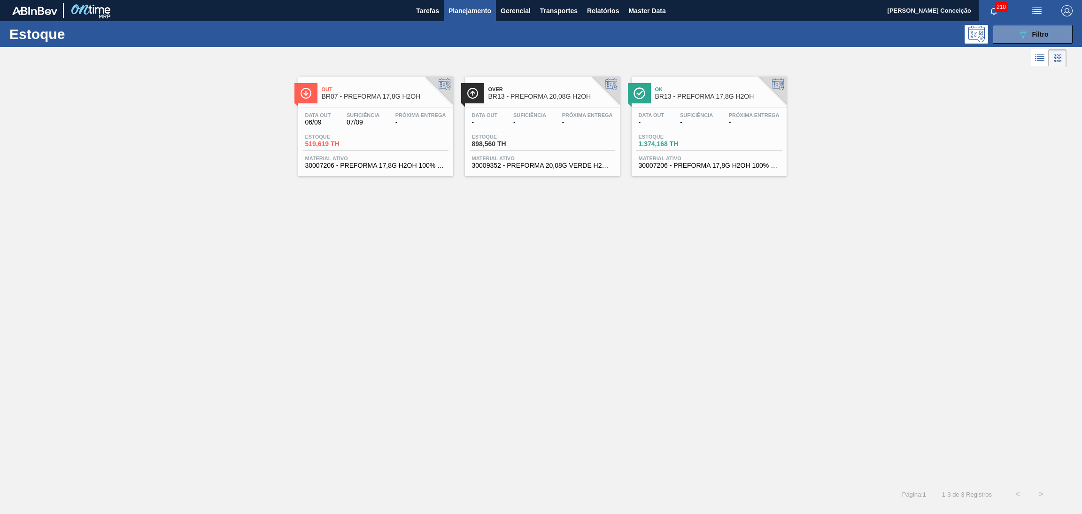
click at [507, 141] on span "898,560 TH" at bounding box center [505, 143] width 66 height 7
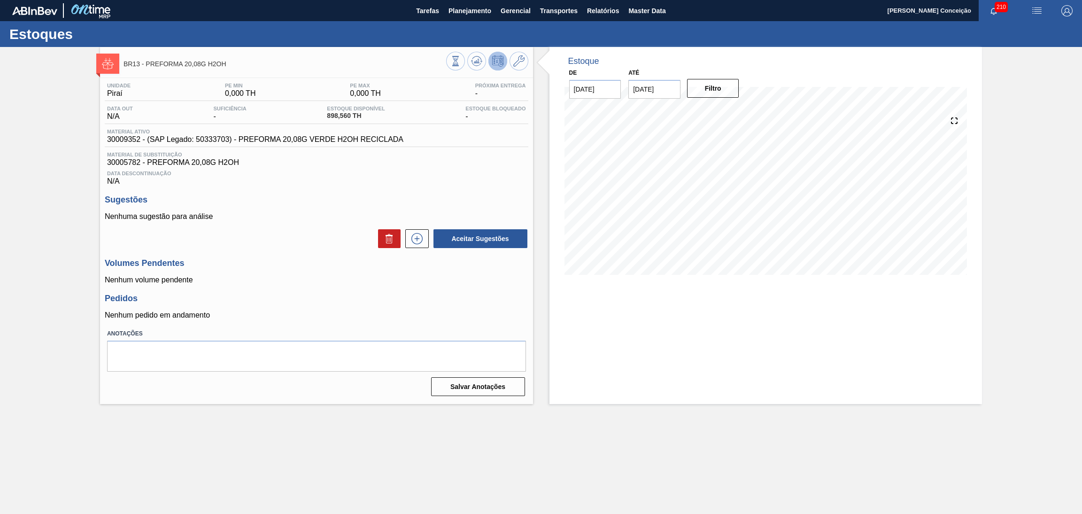
click at [123, 139] on span "30009352 - (SAP Legado: 50333703) - PREFORMA 20,08G VERDE H2OH RECICLADA" at bounding box center [255, 139] width 296 height 8
copy span "30009352"
click at [338, 117] on span "898,560 TH" at bounding box center [356, 115] width 58 height 7
drag, startPoint x: 351, startPoint y: 117, endPoint x: 322, endPoint y: 113, distance: 28.9
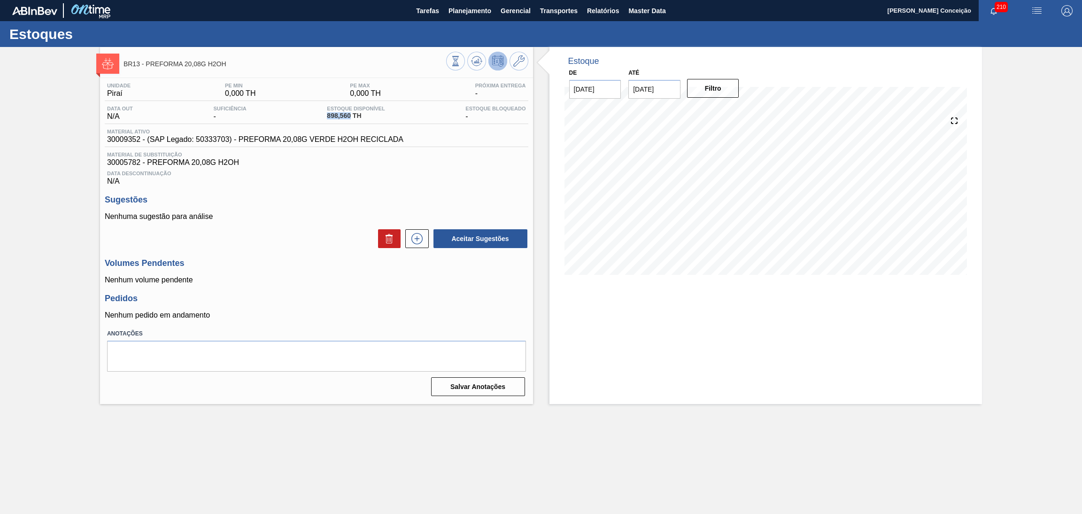
click at [322, 113] on div "Data out N/A Suficiência - Estoque Disponível 898,560 TH [DEMOGRAPHIC_DATA] Blo…" at bounding box center [317, 115] width 424 height 18
copy span "898,560"
click at [451, 66] on button at bounding box center [455, 61] width 19 height 19
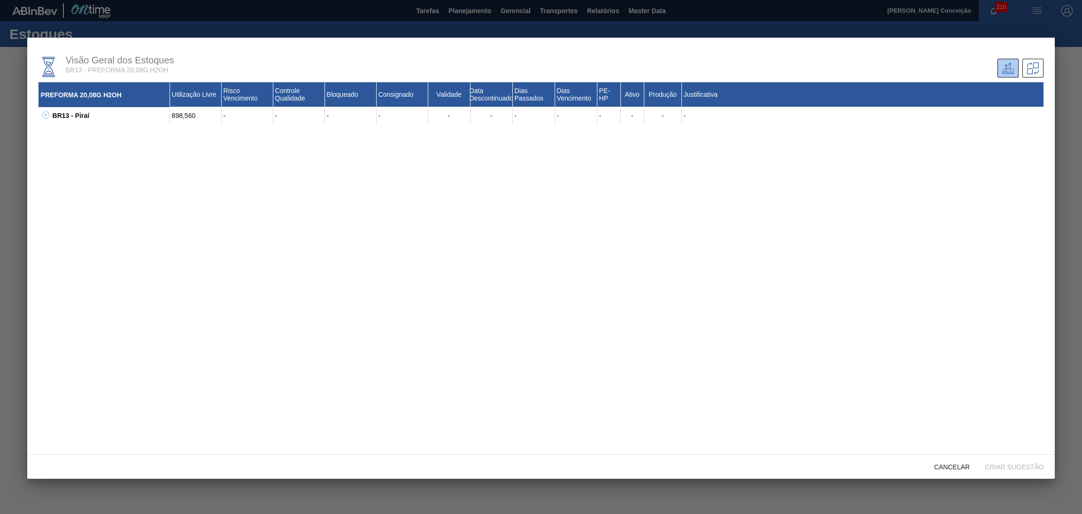
click at [47, 114] on icon at bounding box center [45, 114] width 7 height 7
click at [55, 133] on icon at bounding box center [57, 131] width 7 height 7
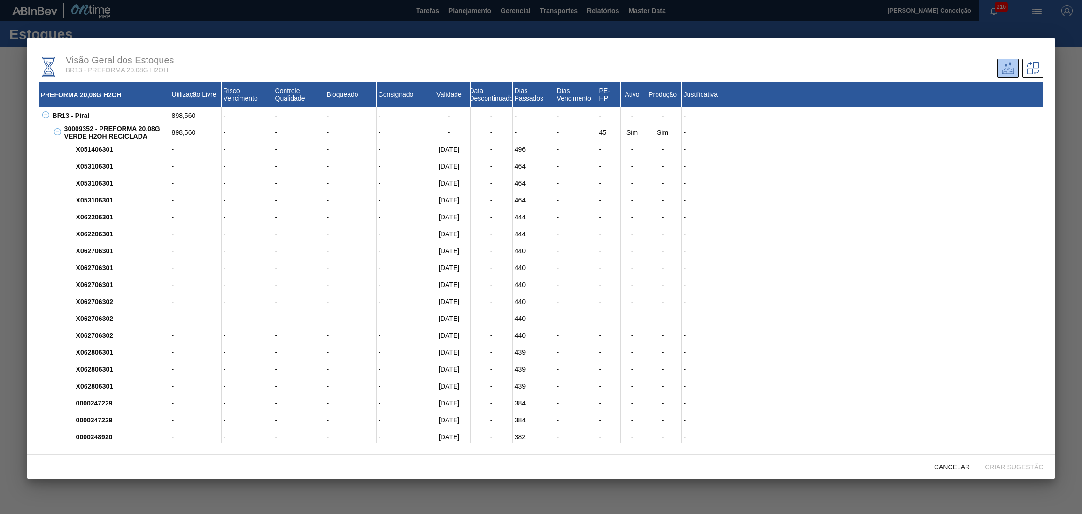
click at [78, 128] on div "30009352 - PREFORMA 20,08G VERDE H2OH RECICLADA" at bounding box center [116, 132] width 108 height 17
click at [53, 27] on div at bounding box center [541, 257] width 1082 height 514
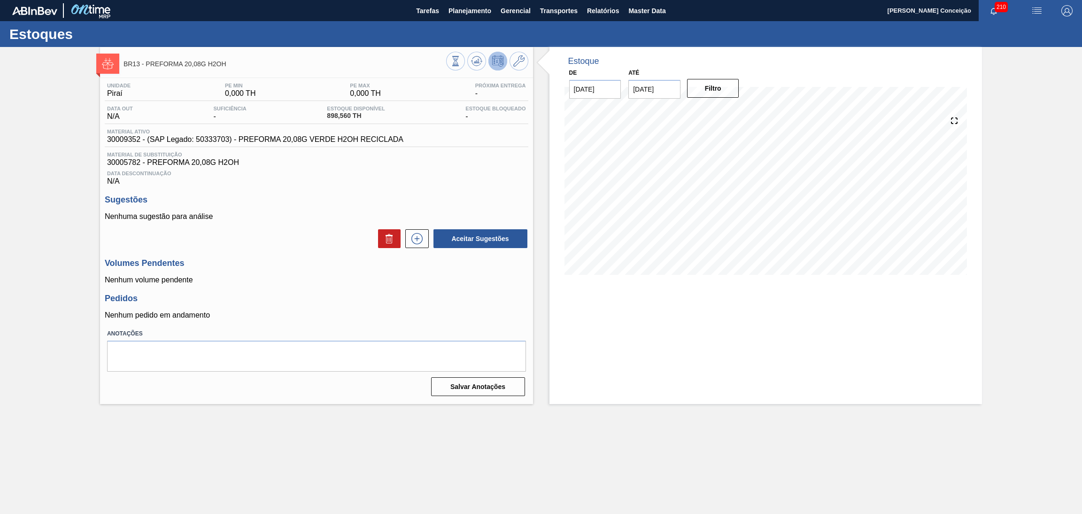
click at [317, 190] on div "Unidade Piraí PE MIN 0,000 TH PE MAX 0,000 TH Próxima Entrega - Data out N/A Su…" at bounding box center [316, 238] width 433 height 321
click at [293, 250] on div "Unidade Piraí PE MIN 0,000 TH PE MAX 0,000 TH Próxima Entrega - Data out N/A Su…" at bounding box center [316, 238] width 433 height 321
click at [463, 18] on button "Planejamento" at bounding box center [470, 10] width 52 height 21
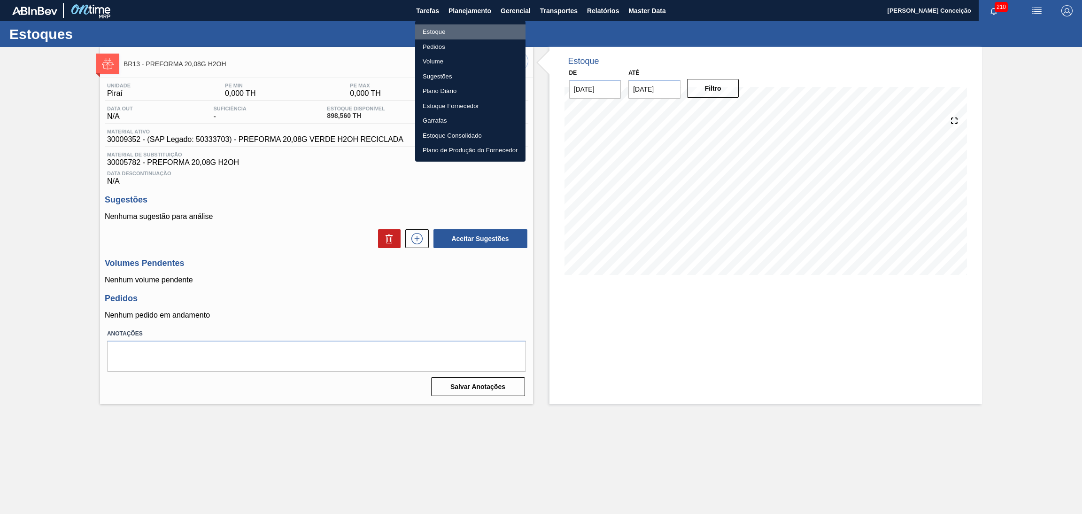
click at [450, 33] on li "Estoque" at bounding box center [470, 31] width 110 height 15
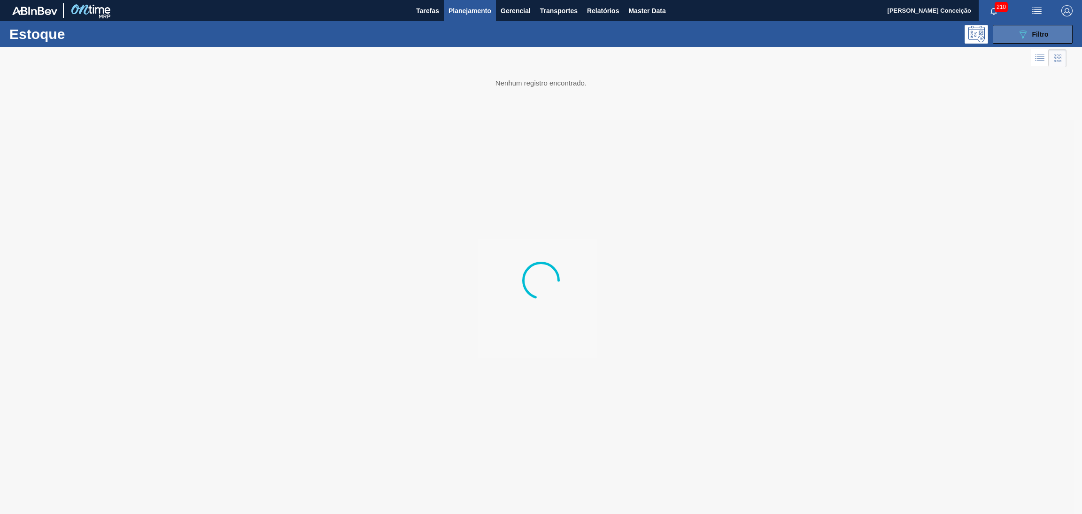
click at [1047, 26] on button "089F7B8B-B2A5-4AFE-B5C0-19BA573D28AC Filtro" at bounding box center [1033, 34] width 80 height 19
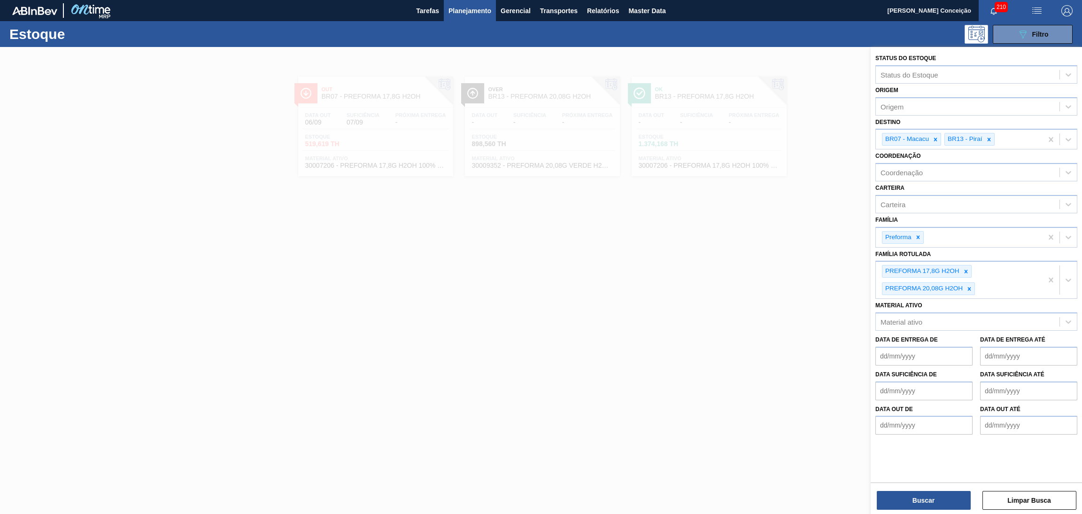
click at [1000, 299] on div "Material ativo Material ativo" at bounding box center [977, 315] width 202 height 32
click at [1000, 293] on div "PREFORMA 17,8G H2OH PREFORMA 20,08G H2OH" at bounding box center [959, 280] width 167 height 37
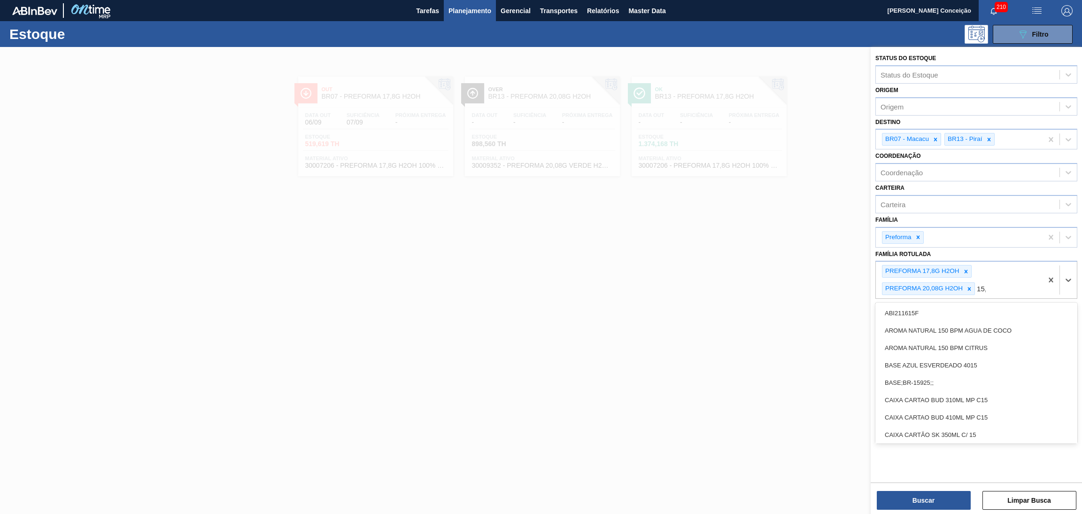
type Rotulada "15,6"
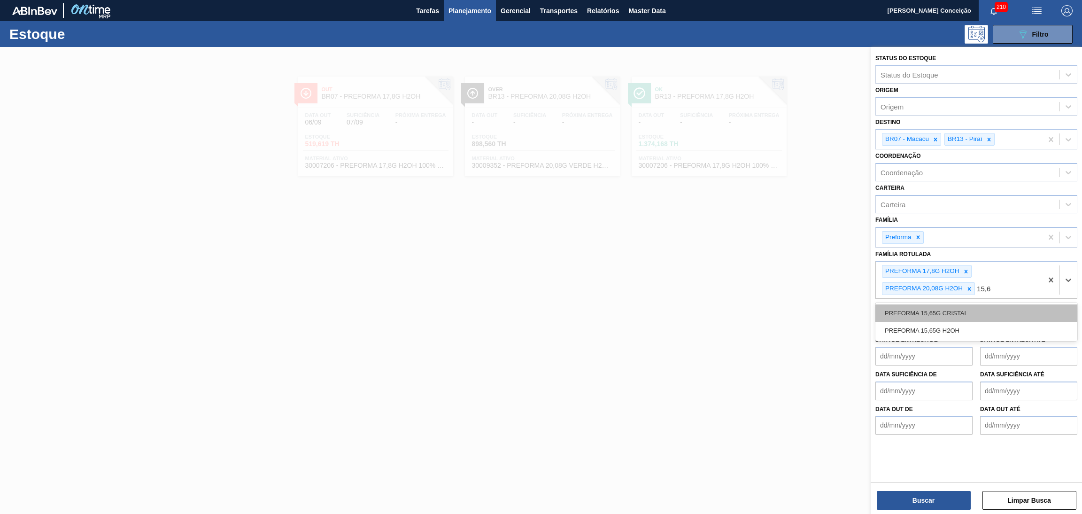
click at [962, 313] on div "PREFORMA 15,65G CRISTAL" at bounding box center [977, 312] width 202 height 17
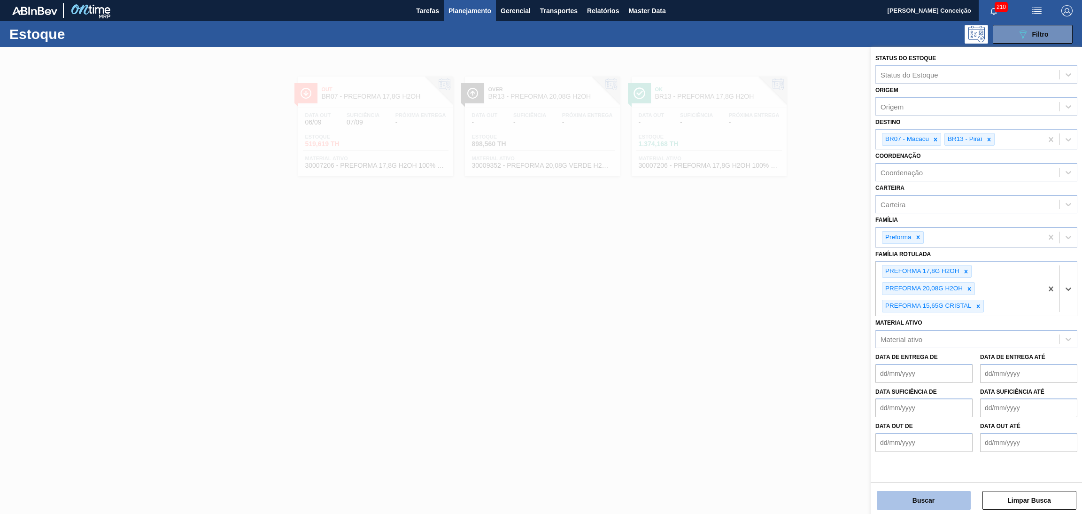
click at [925, 493] on button "Buscar" at bounding box center [924, 500] width 94 height 19
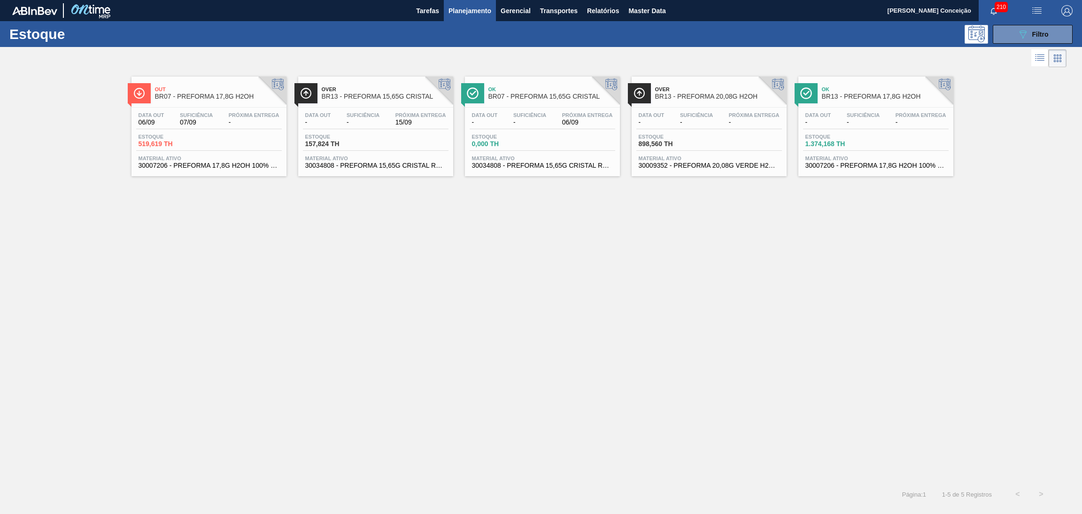
click at [382, 127] on div "Data out - Suficiência - Próxima Entrega 15/09" at bounding box center [376, 120] width 146 height 17
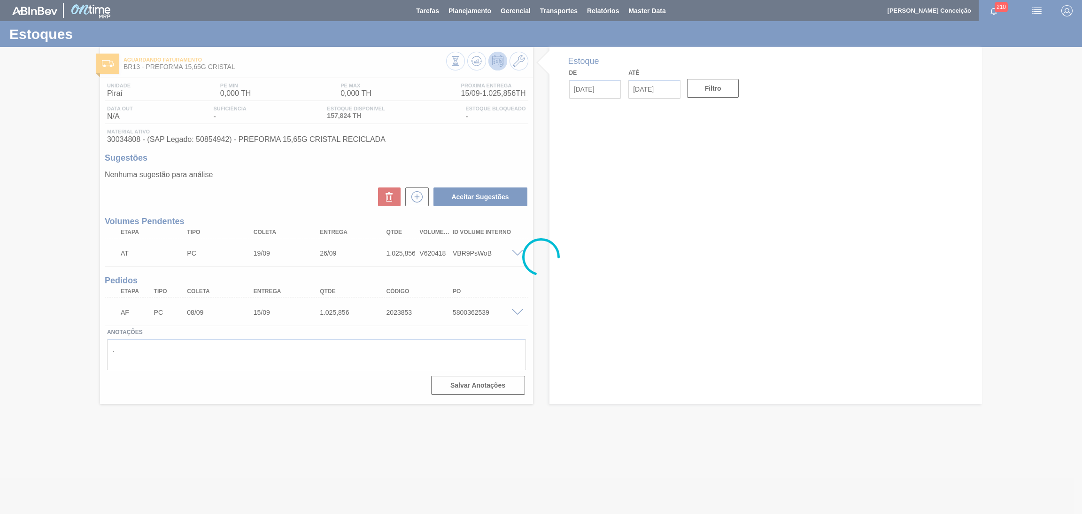
click at [292, 207] on div at bounding box center [541, 257] width 1082 height 514
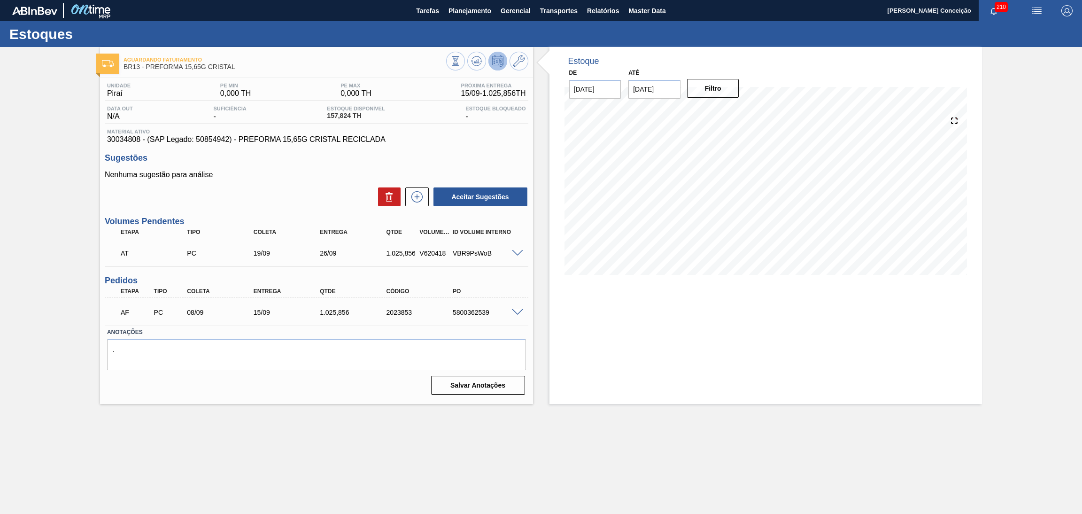
click at [131, 142] on span "30034808 - (SAP Legado: 50854942) - PREFORMA 15,65G CRISTAL RECICLADA" at bounding box center [316, 139] width 419 height 8
copy span "30034808"
